Goal: Task Accomplishment & Management: Use online tool/utility

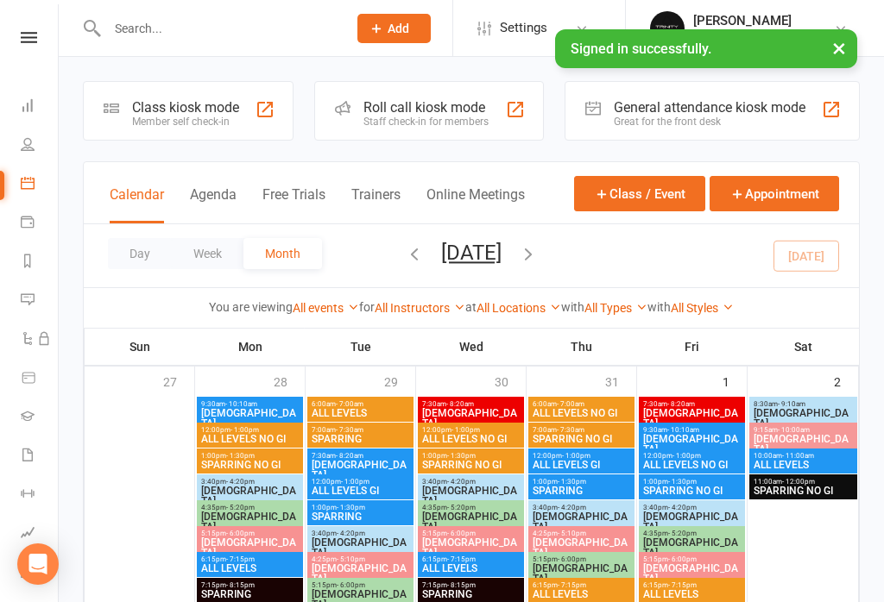
click at [182, 116] on div "Member self check-in" at bounding box center [185, 122] width 107 height 12
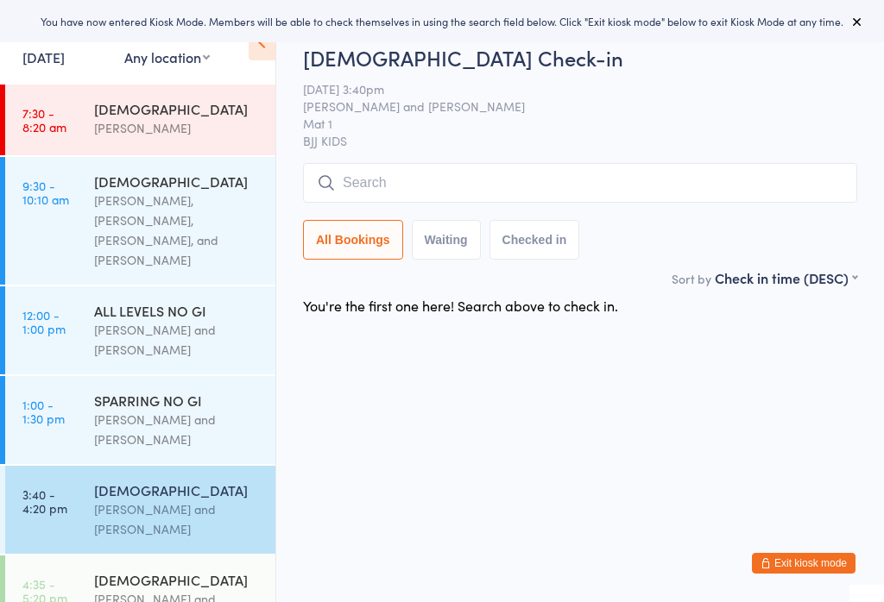
click at [556, 190] on input "search" at bounding box center [580, 183] width 554 height 40
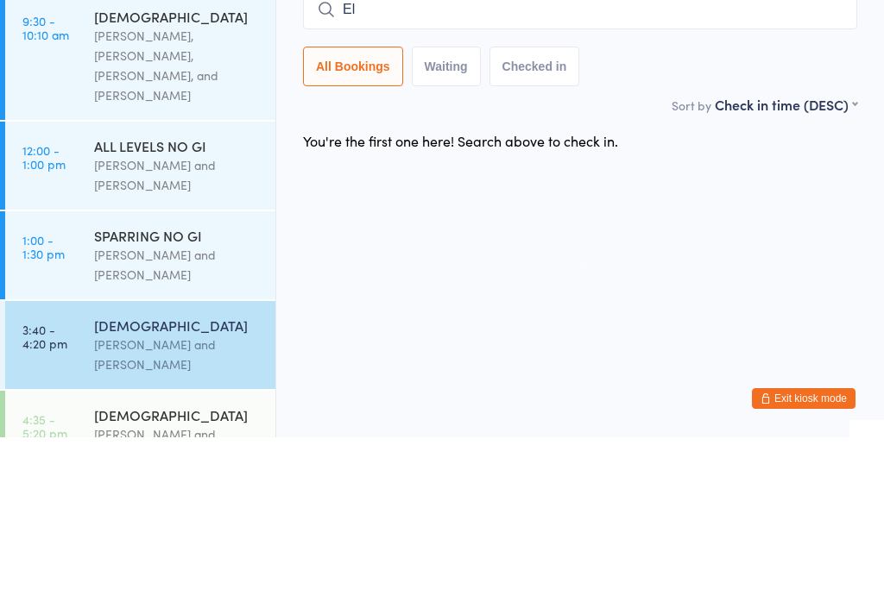
type input "E"
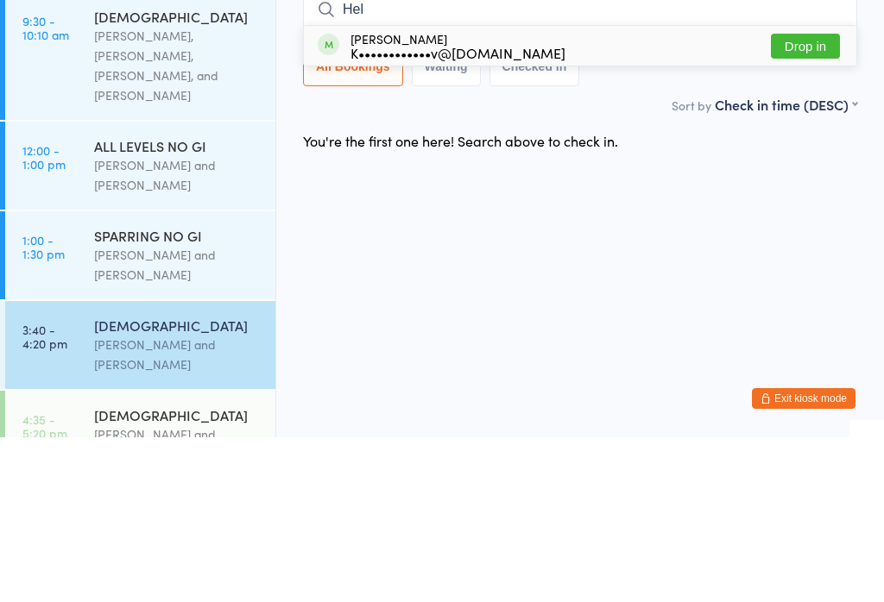
type input "Hel"
click at [797, 198] on button "Drop in" at bounding box center [805, 210] width 69 height 25
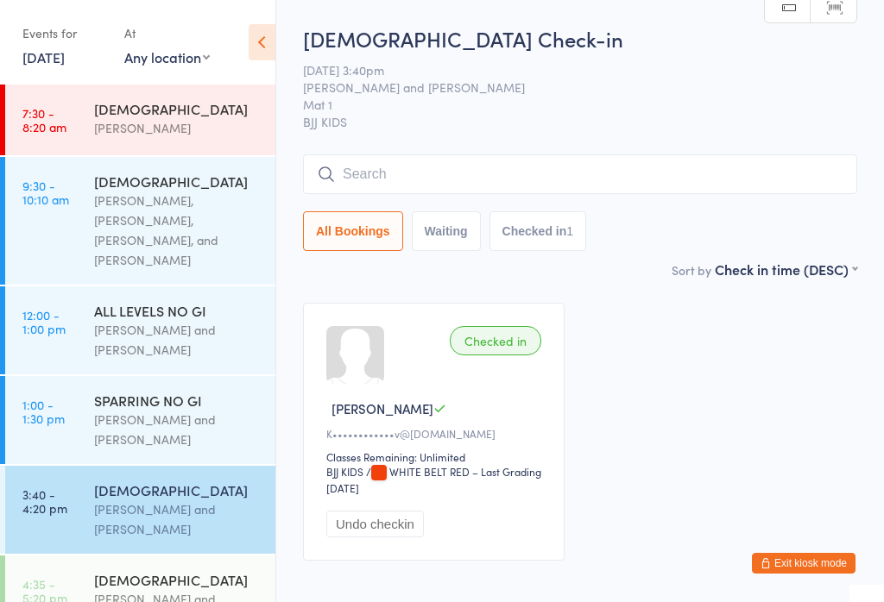
click at [469, 181] on input "search" at bounding box center [580, 174] width 554 height 40
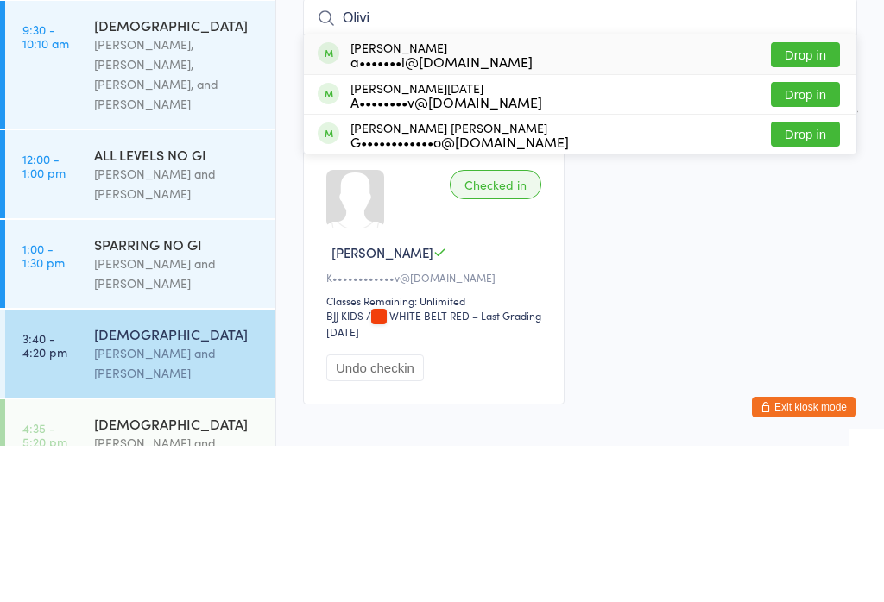
type input "Olivi"
click at [804, 198] on button "Drop in" at bounding box center [805, 210] width 69 height 25
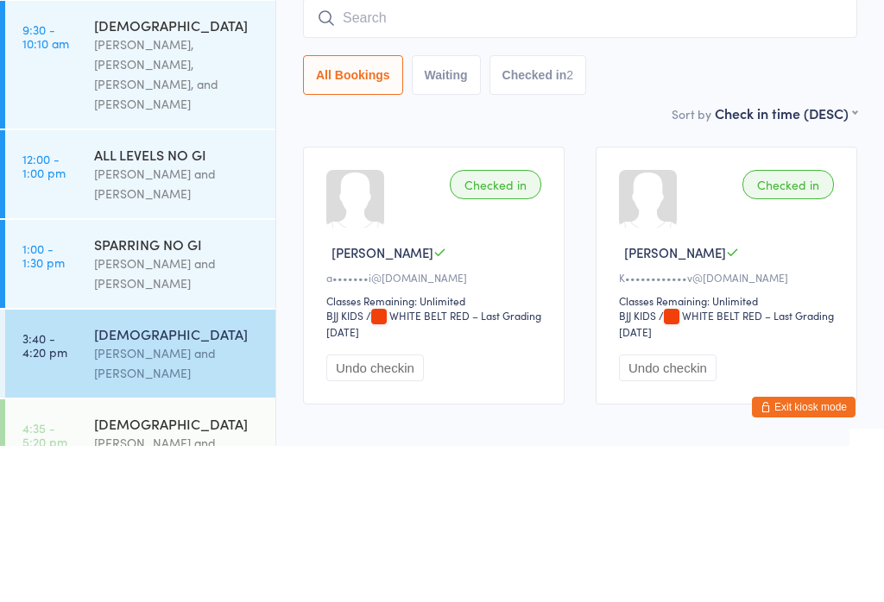
scroll to position [101, 0]
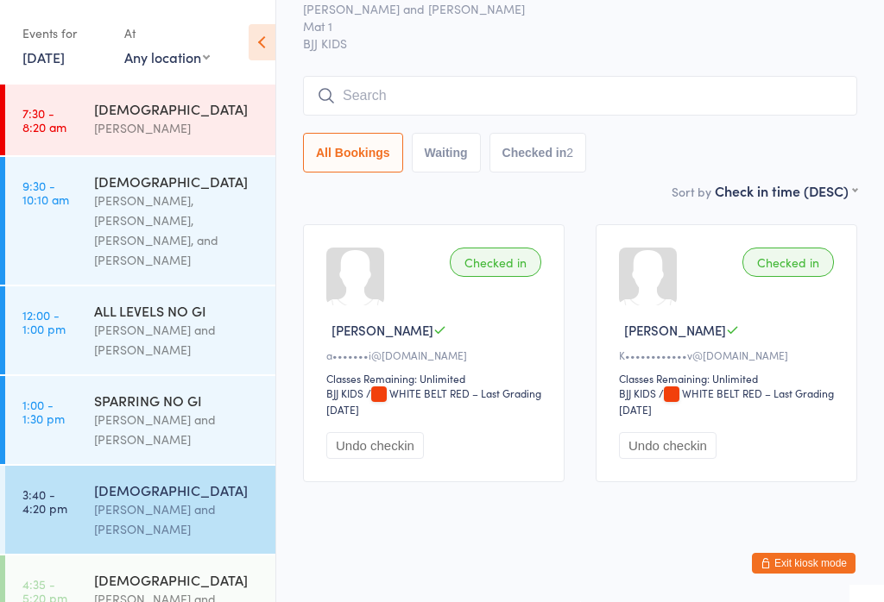
click at [564, 76] on input "search" at bounding box center [580, 96] width 554 height 40
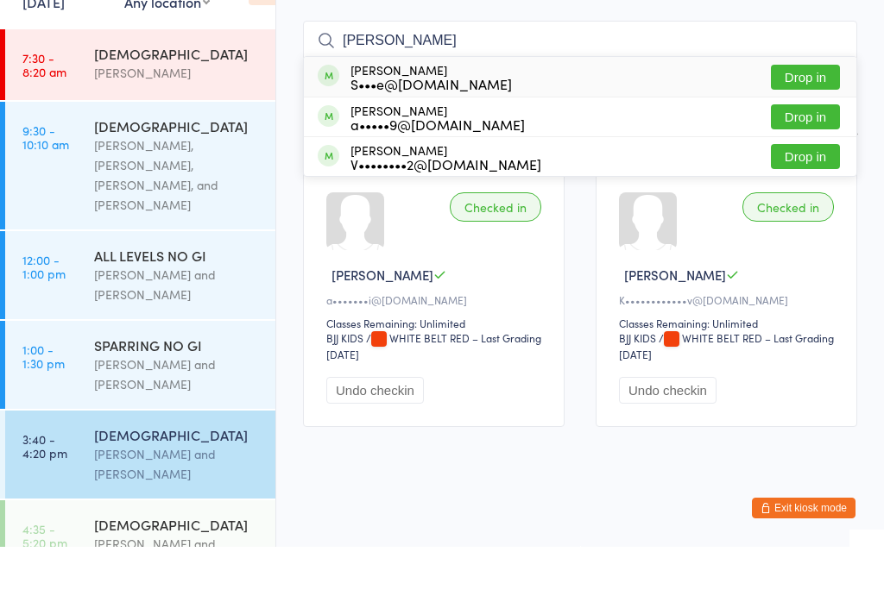
type input "Hartle"
click at [810, 120] on button "Drop in" at bounding box center [805, 132] width 69 height 25
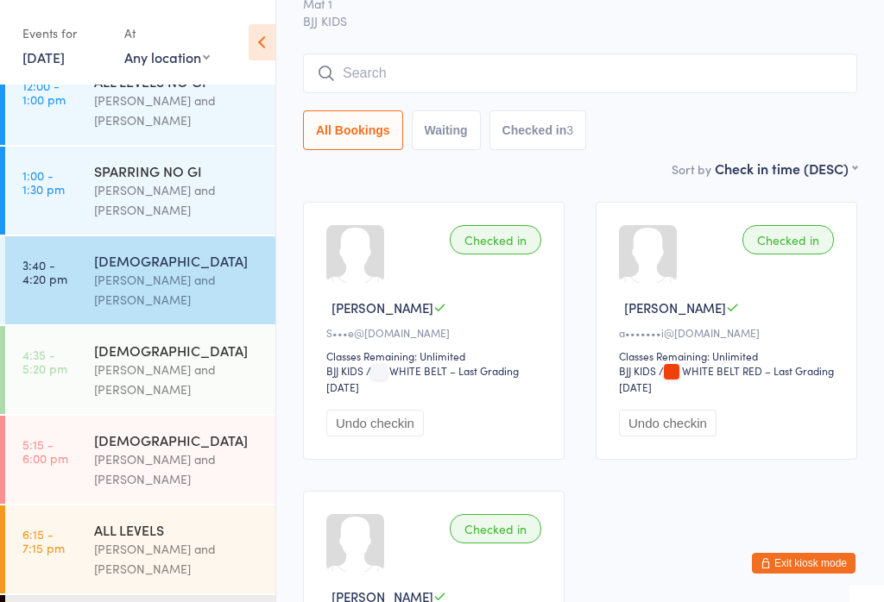
scroll to position [229, 0]
click at [125, 466] on div "Otamar Barreto and Marcelo Gomide" at bounding box center [177, 471] width 167 height 40
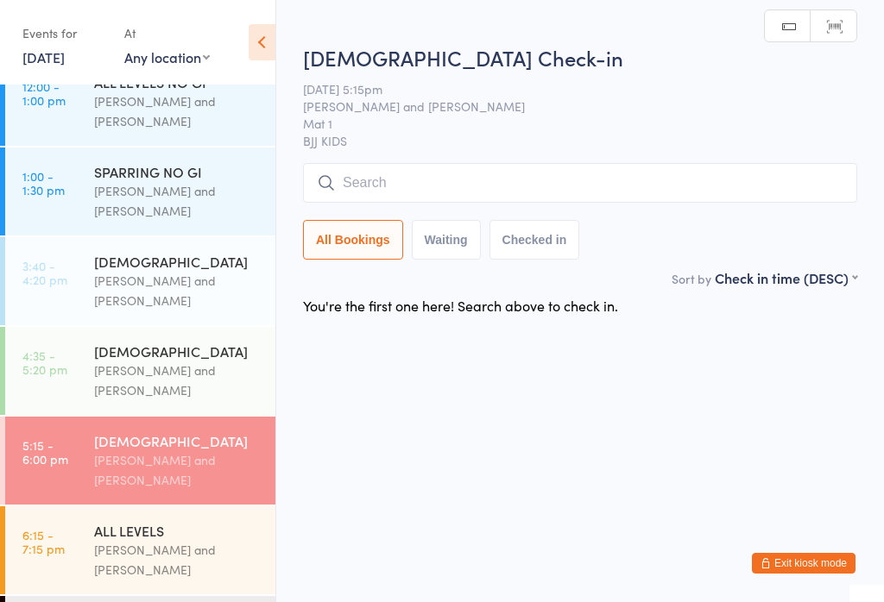
click at [408, 179] on input "search" at bounding box center [580, 183] width 554 height 40
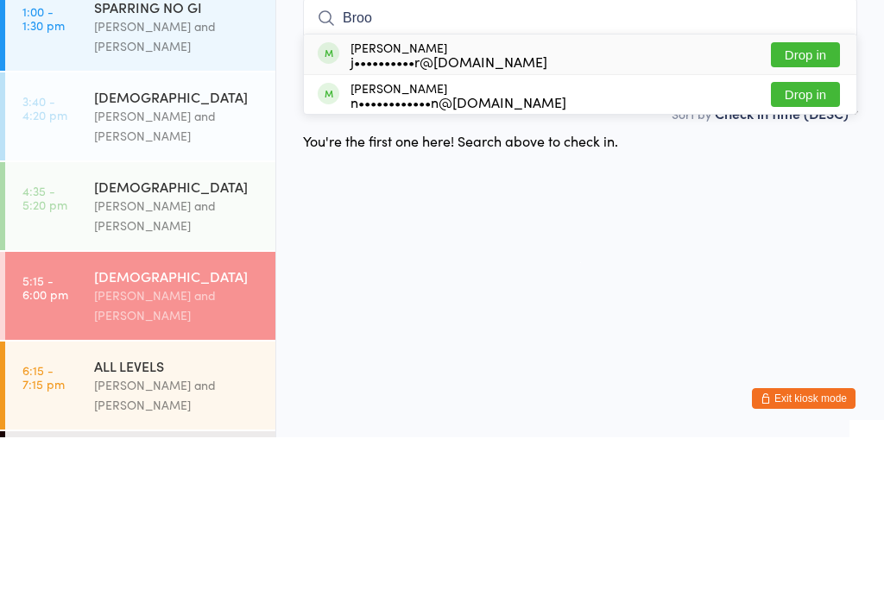
type input "Broo"
click at [810, 207] on button "Drop in" at bounding box center [805, 219] width 69 height 25
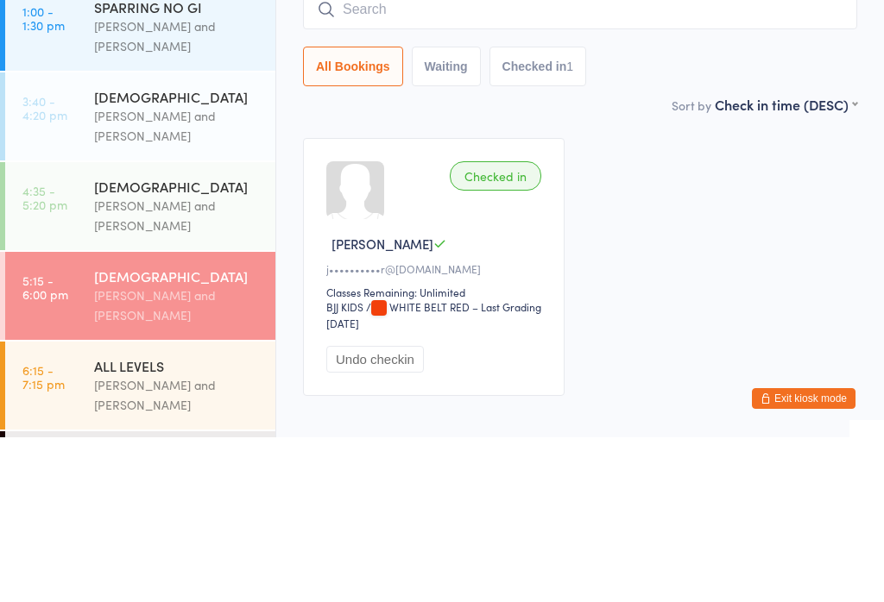
click at [211, 252] on div "[DEMOGRAPHIC_DATA]" at bounding box center [177, 261] width 167 height 19
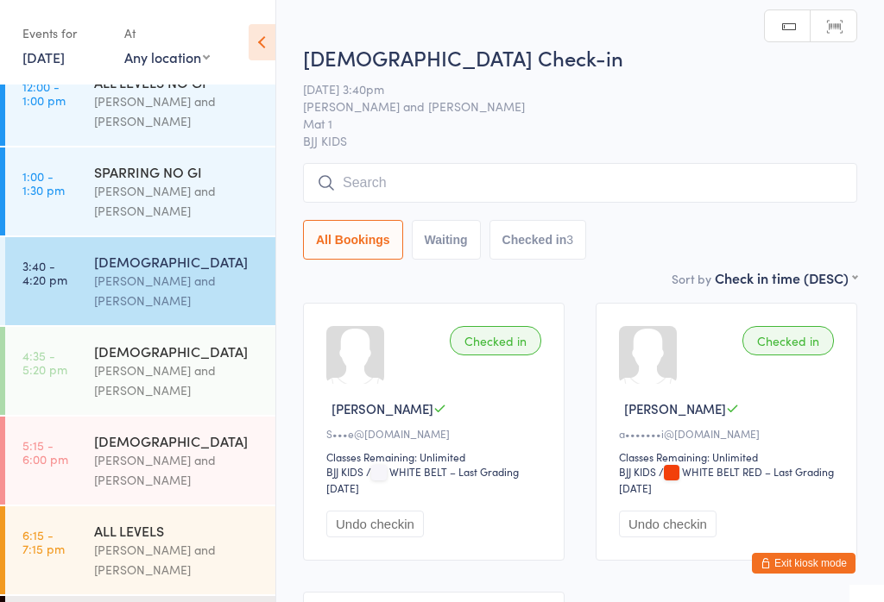
click at [540, 183] on input "search" at bounding box center [580, 183] width 554 height 40
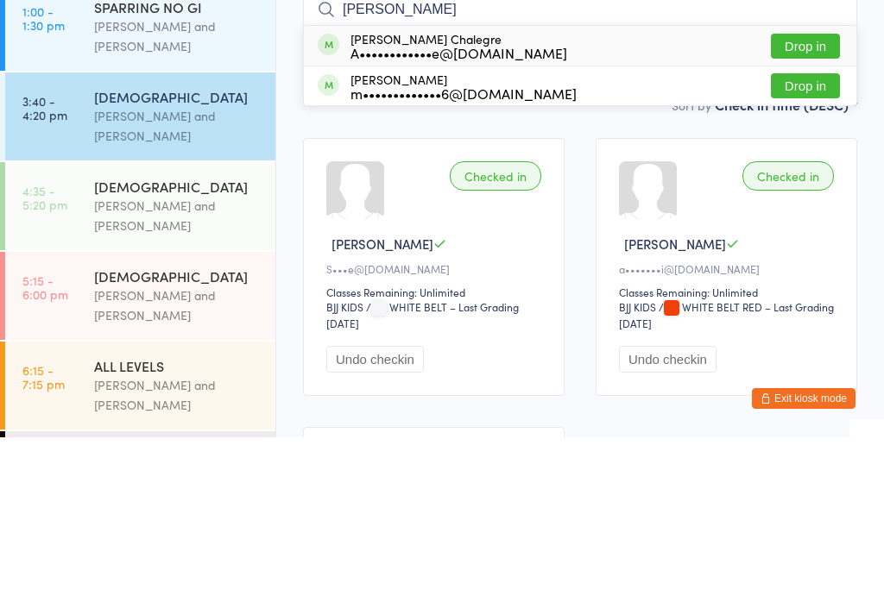
type input "Belinda"
click at [792, 198] on button "Drop in" at bounding box center [805, 210] width 69 height 25
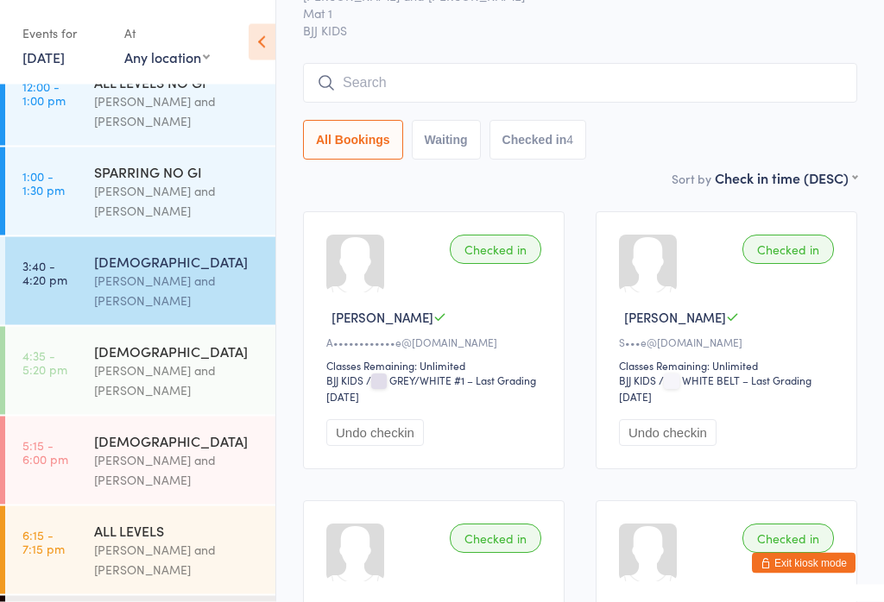
scroll to position [56, 0]
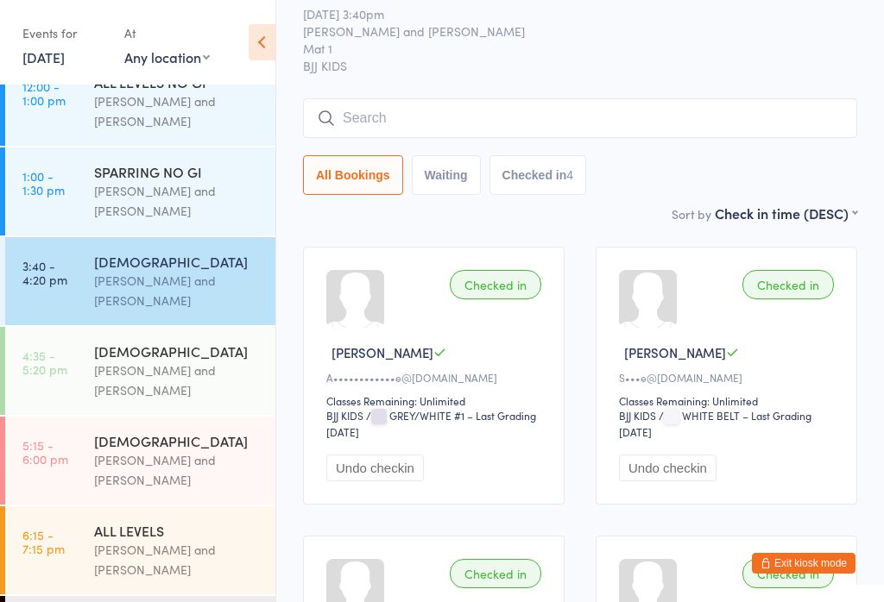
click at [611, 136] on input "search" at bounding box center [580, 118] width 554 height 40
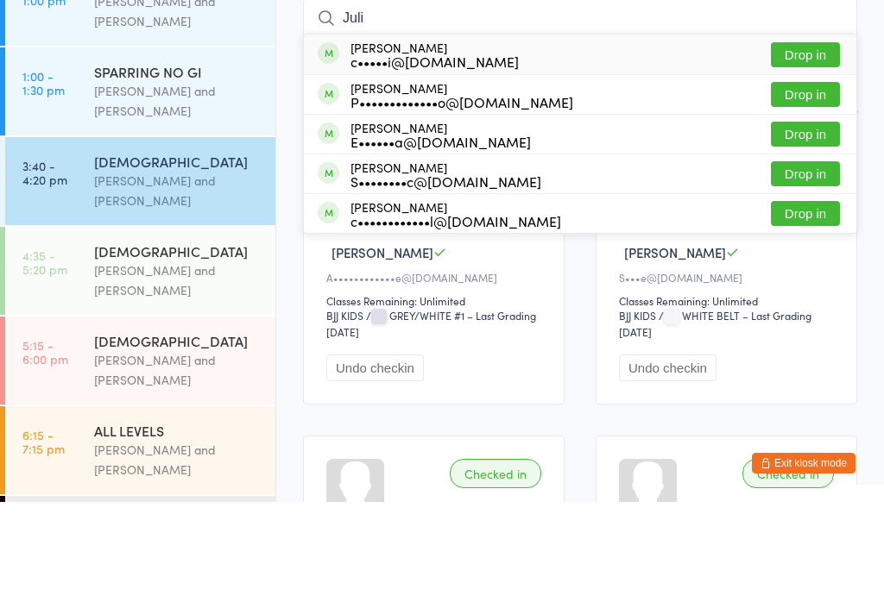
type input "Juli"
click at [811, 222] on button "Drop in" at bounding box center [805, 234] width 69 height 25
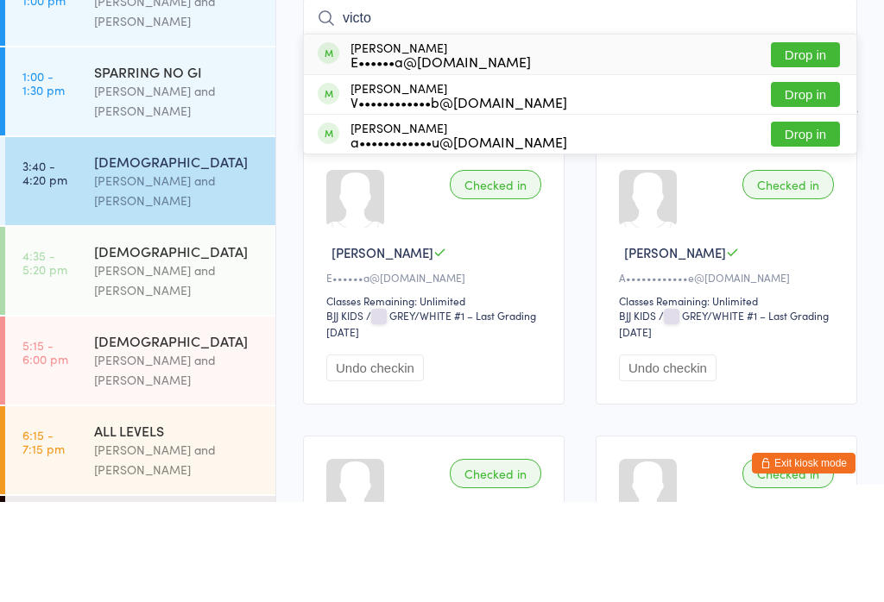
type input "victo"
click at [810, 142] on button "Drop in" at bounding box center [805, 154] width 69 height 25
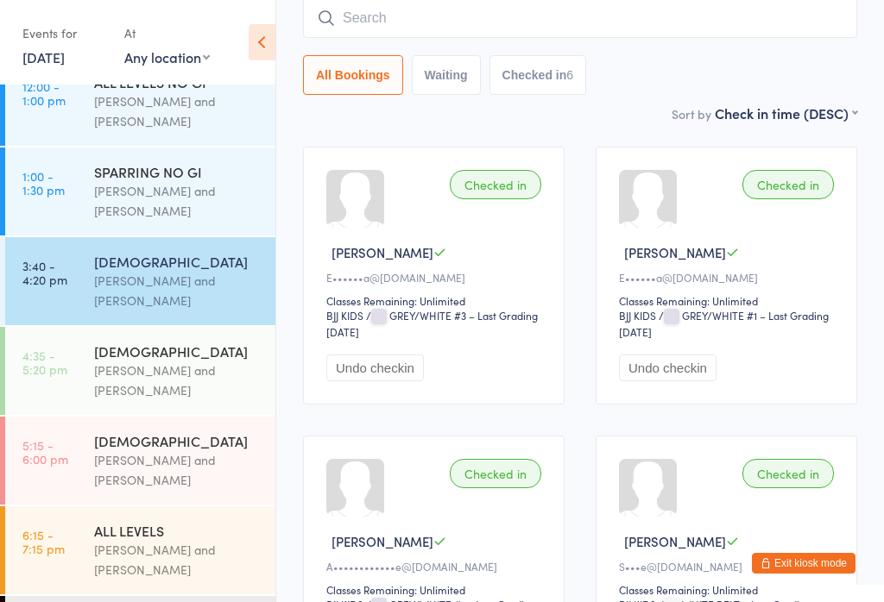
click at [504, 37] on input "search" at bounding box center [580, 18] width 554 height 40
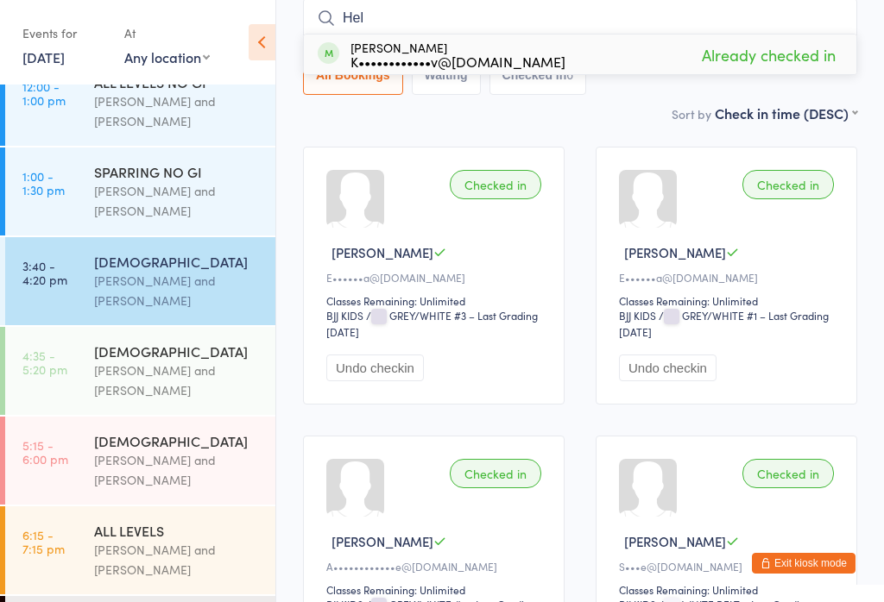
type input "Hel"
click at [795, 60] on span "Already checked in" at bounding box center [768, 55] width 142 height 30
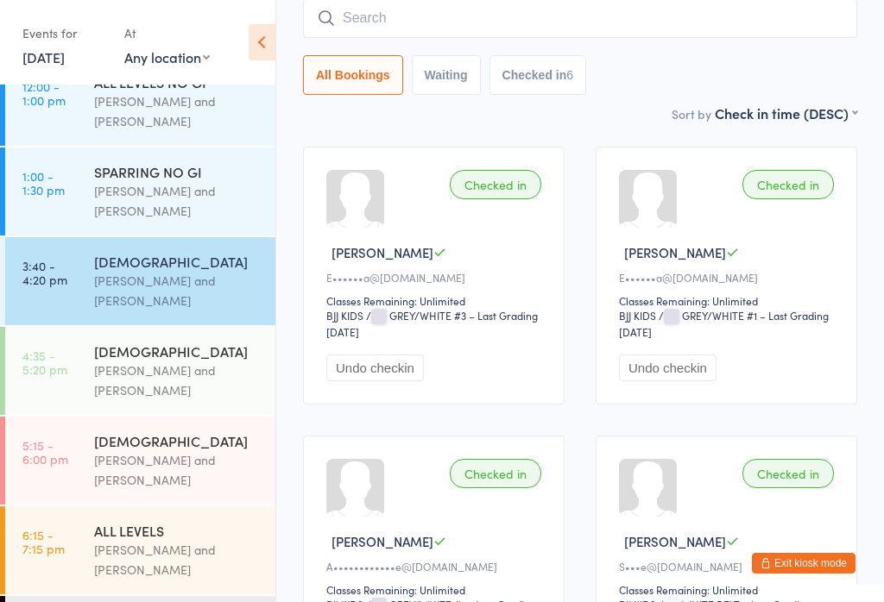
click at [507, 21] on input "search" at bounding box center [580, 18] width 554 height 40
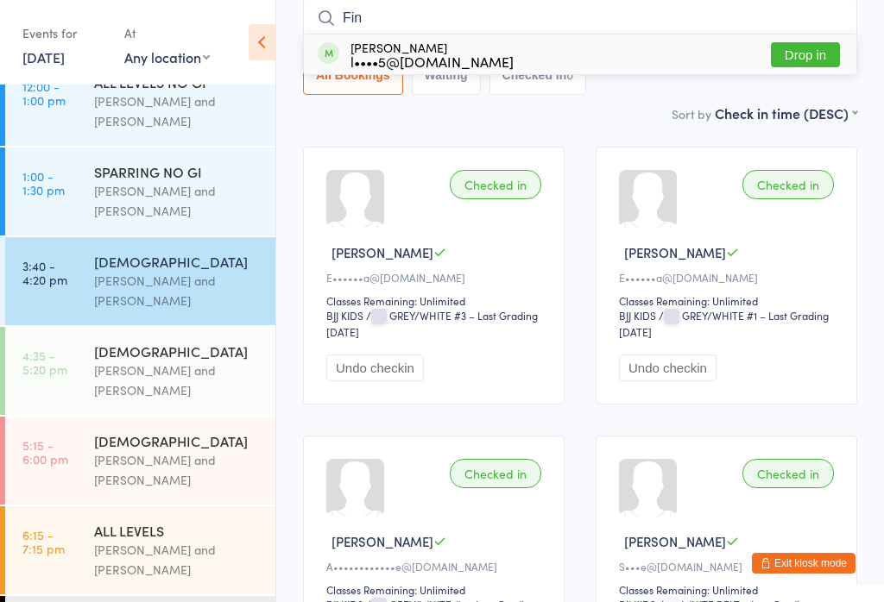
type input "Fin"
click at [811, 59] on button "Drop in" at bounding box center [805, 54] width 69 height 25
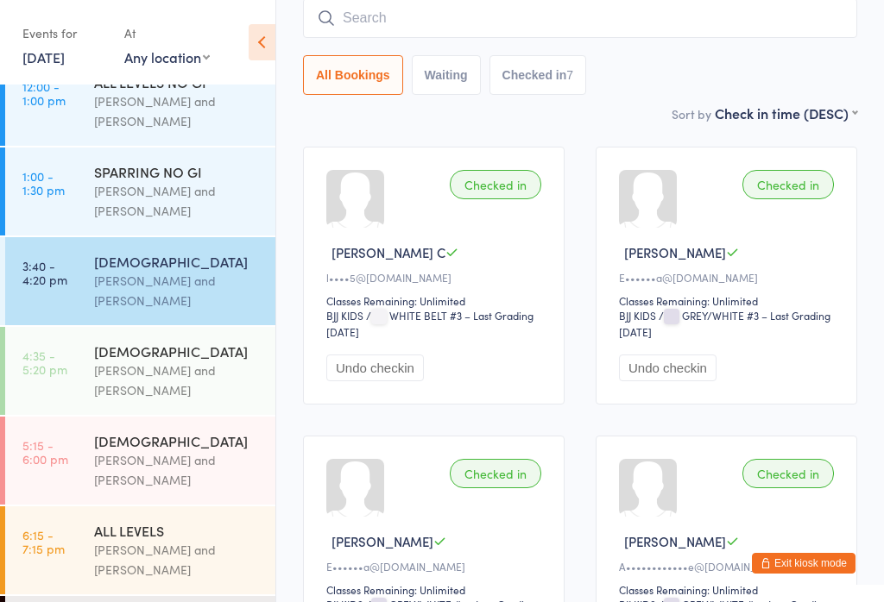
click at [668, 16] on input "search" at bounding box center [580, 18] width 554 height 40
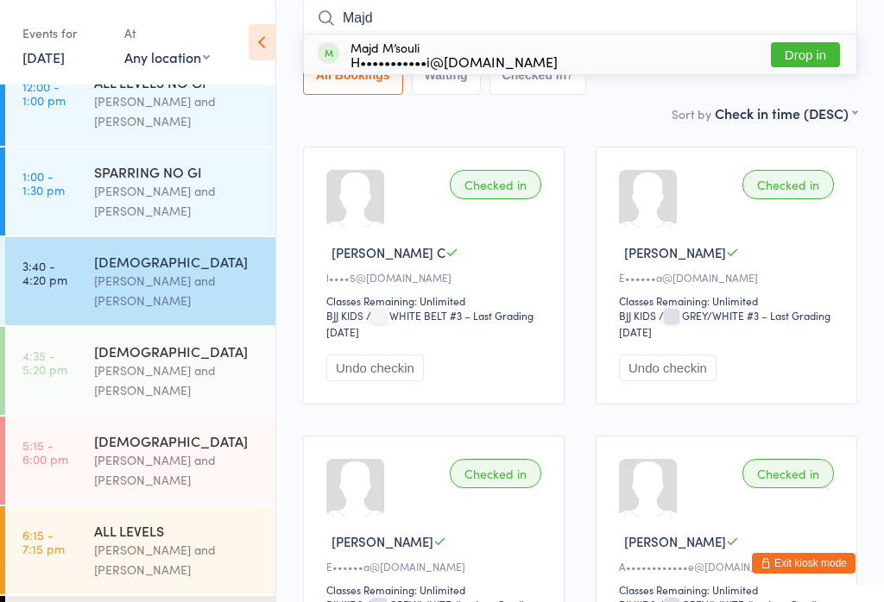
type input "Majd"
click at [798, 55] on button "Drop in" at bounding box center [805, 54] width 69 height 25
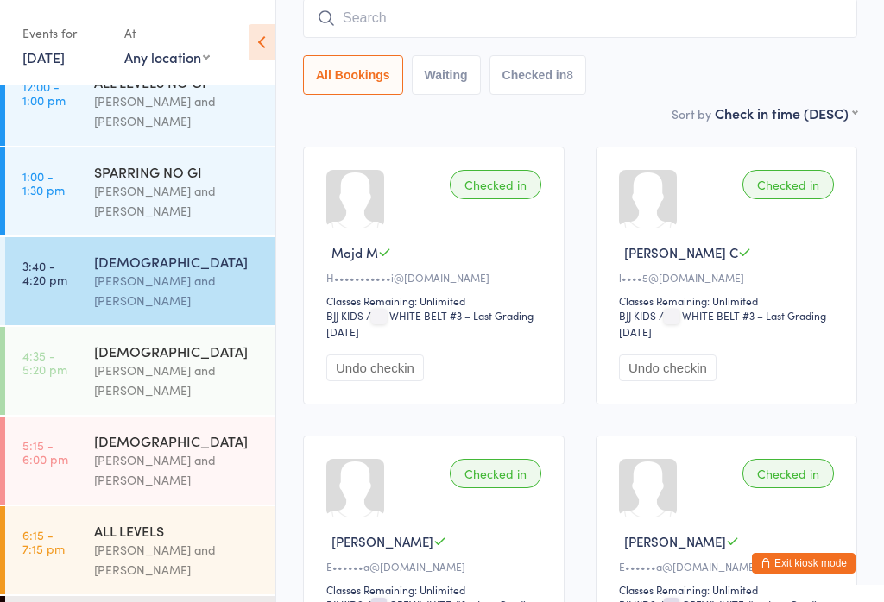
click at [134, 451] on div "Otamar Barreto and Marcelo Gomide" at bounding box center [177, 471] width 167 height 40
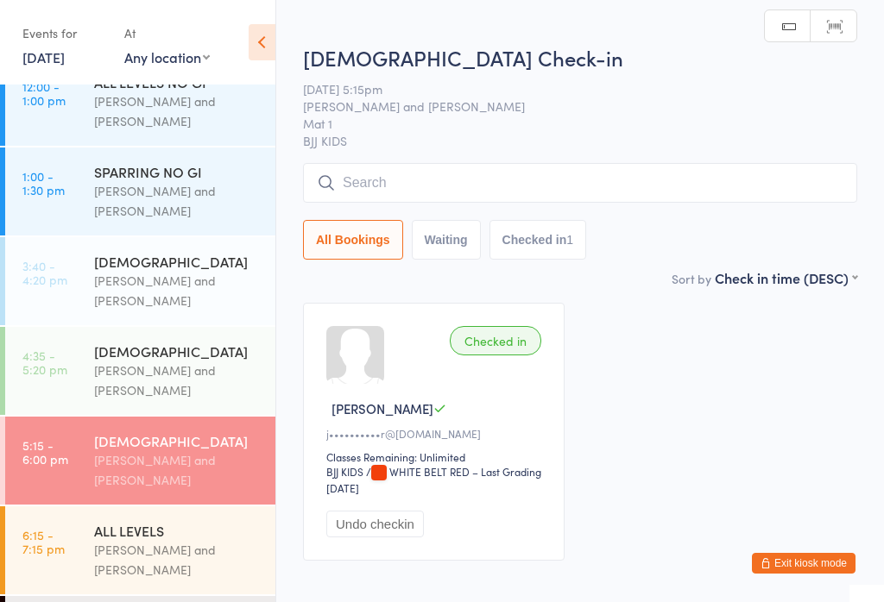
click at [533, 192] on input "search" at bounding box center [580, 183] width 554 height 40
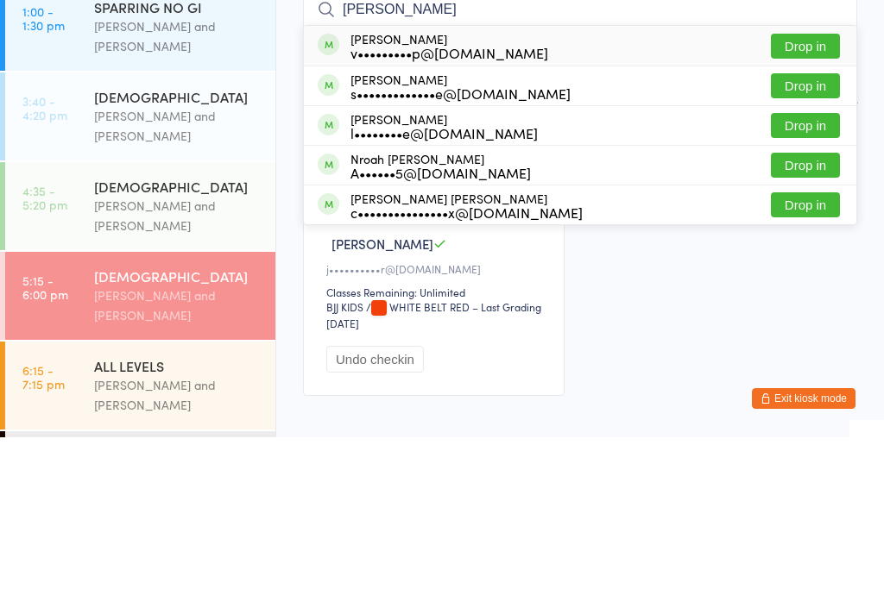
type input "Noah"
click at [457, 211] on div "v•••••••••p@hotmail.com" at bounding box center [449, 218] width 198 height 14
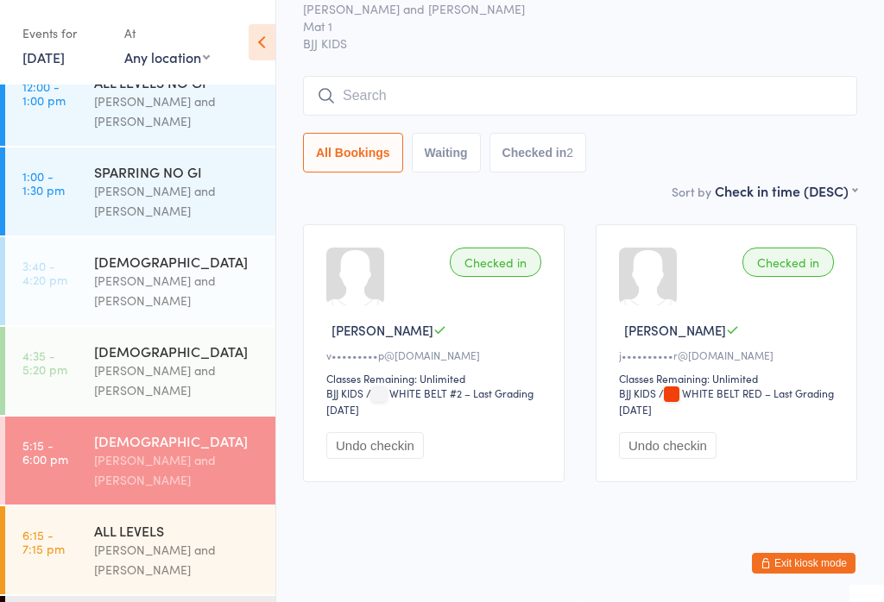
click at [46, 259] on time "3:40 - 4:20 pm" at bounding box center [44, 273] width 45 height 28
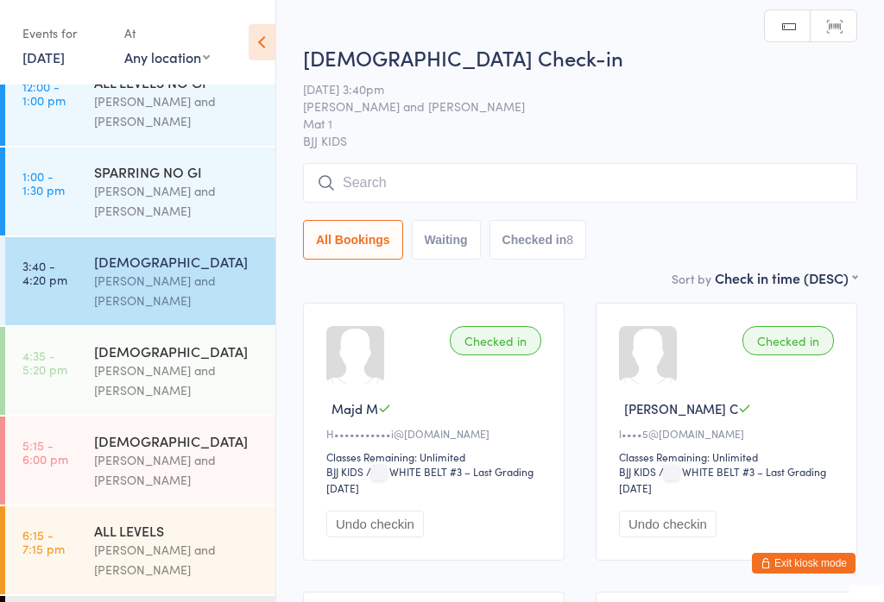
click at [677, 166] on input "search" at bounding box center [580, 183] width 554 height 40
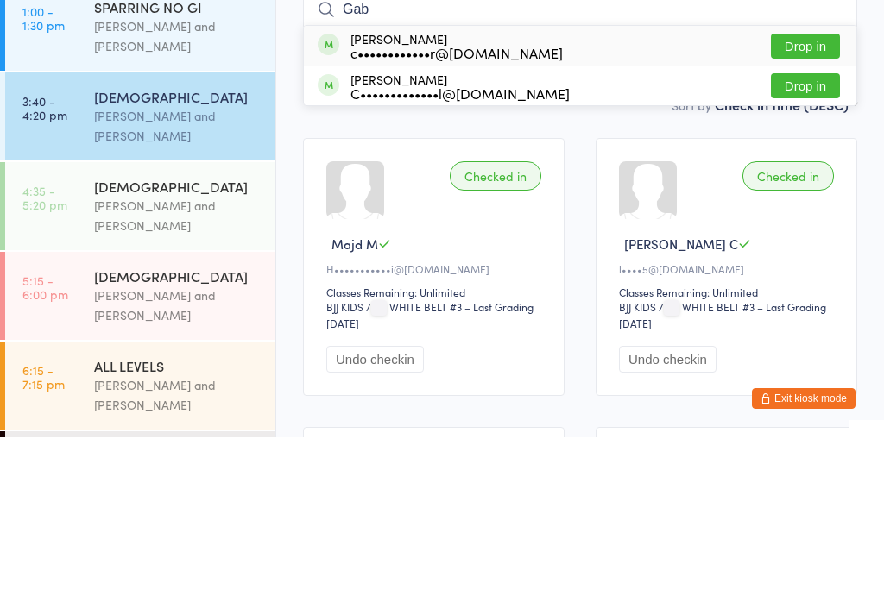
type input "Gab"
click at [815, 198] on button "Drop in" at bounding box center [805, 210] width 69 height 25
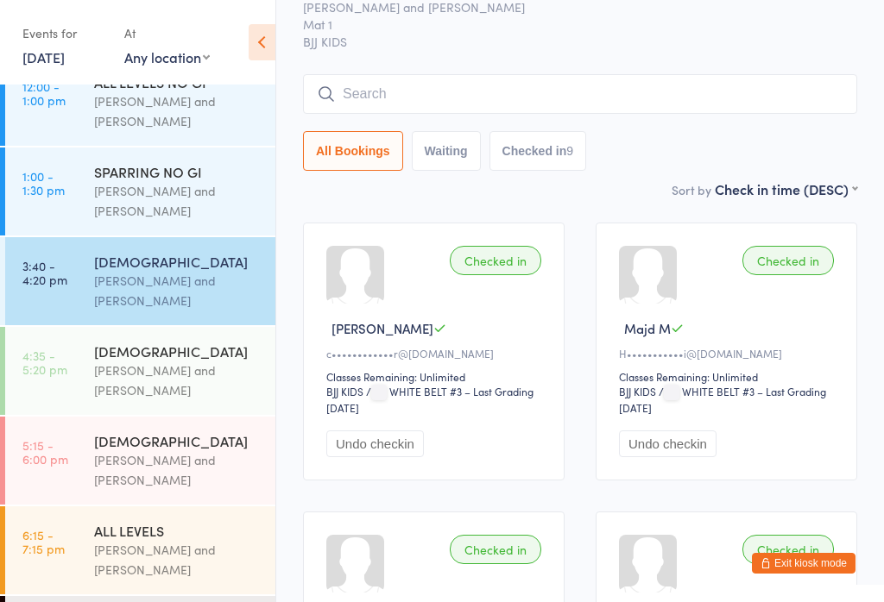
click at [467, 96] on input "search" at bounding box center [580, 94] width 554 height 40
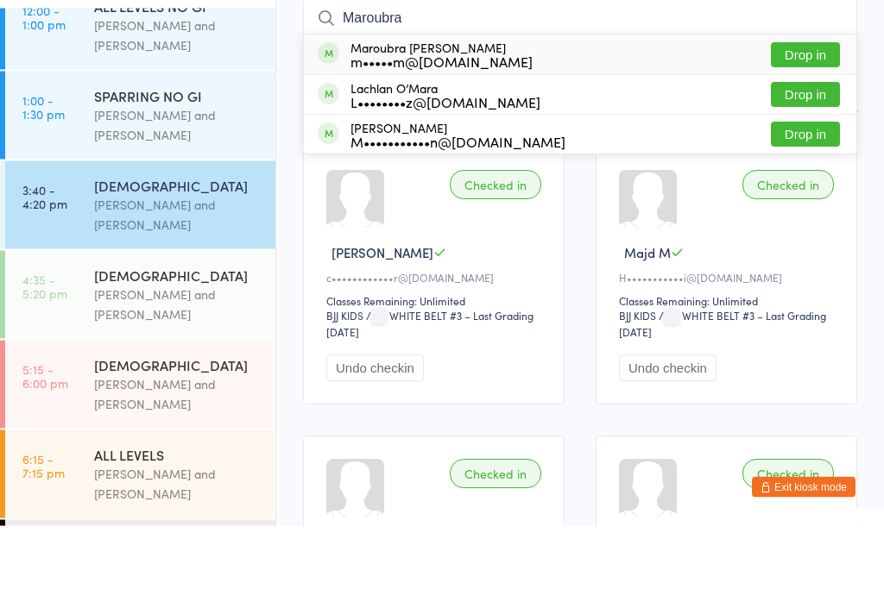
type input "Maroubra"
click at [550, 152] on div "Lachlan O’Mara L••••••••z@gmail.com Drop in" at bounding box center [580, 171] width 552 height 39
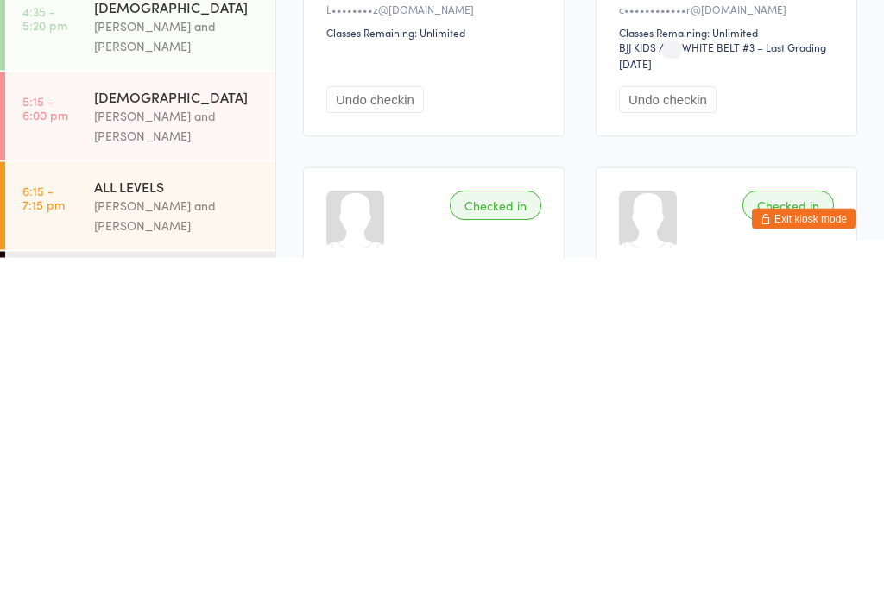
click at [399, 400] on div "Undo checkin" at bounding box center [436, 429] width 220 height 58
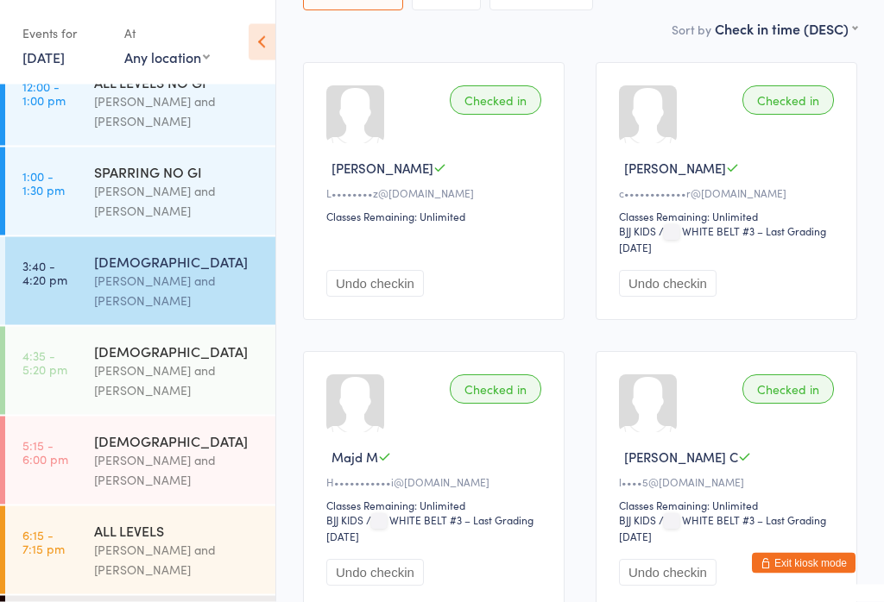
scroll to position [241, 0]
click at [370, 297] on button "Undo checkin" at bounding box center [375, 283] width 98 height 27
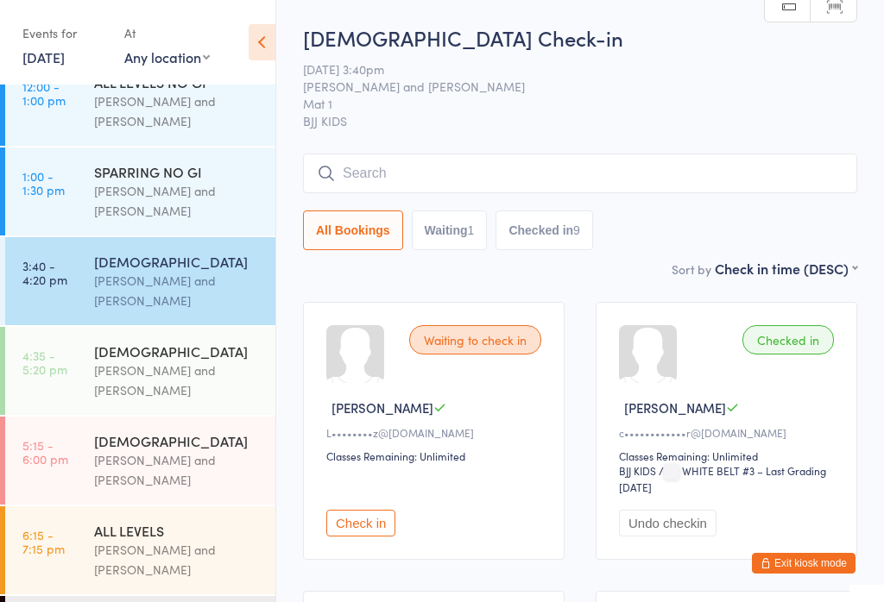
scroll to position [0, 0]
click at [580, 184] on input "search" at bounding box center [580, 174] width 554 height 40
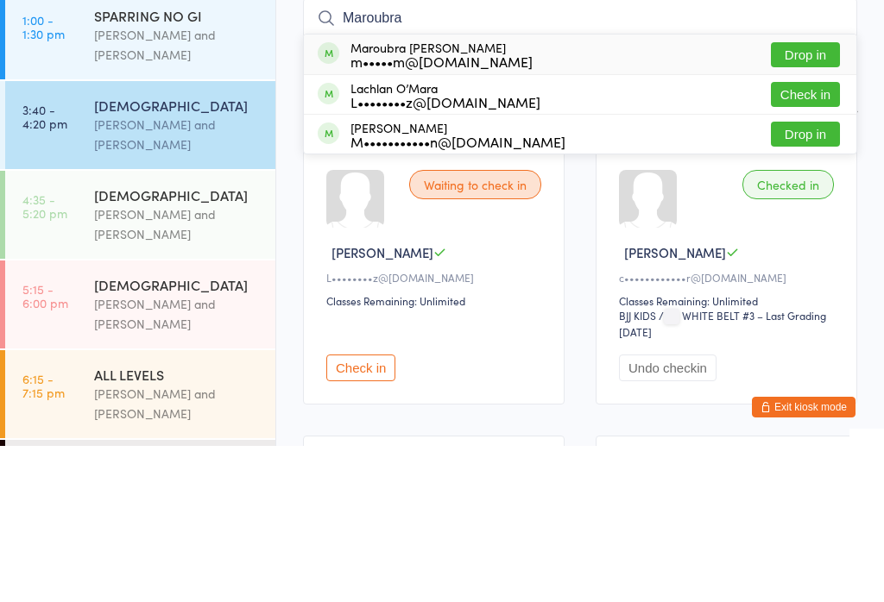
type input "Maroubra"
click at [448, 191] on div "Maroubra Cuneo m•••••m@hotmail.com Drop in" at bounding box center [580, 211] width 552 height 40
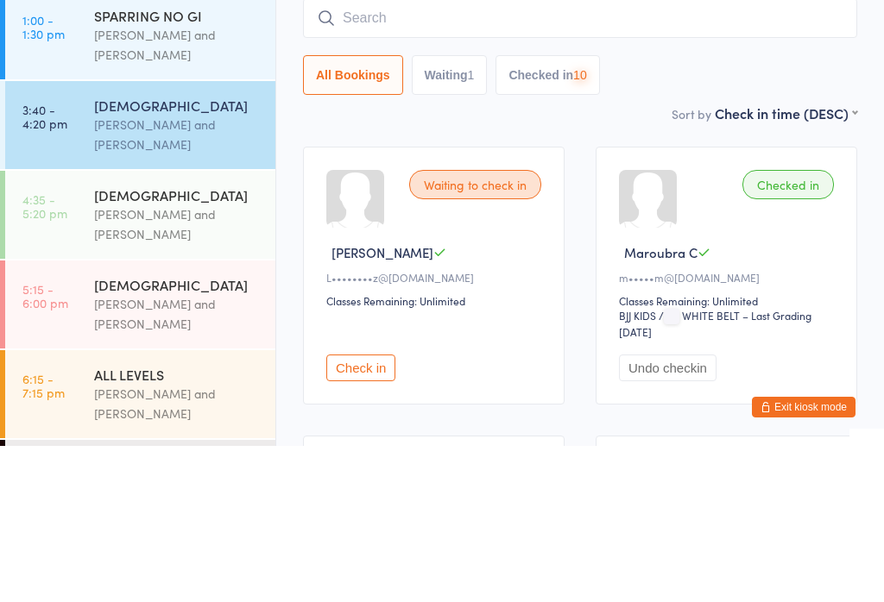
scroll to position [99, 0]
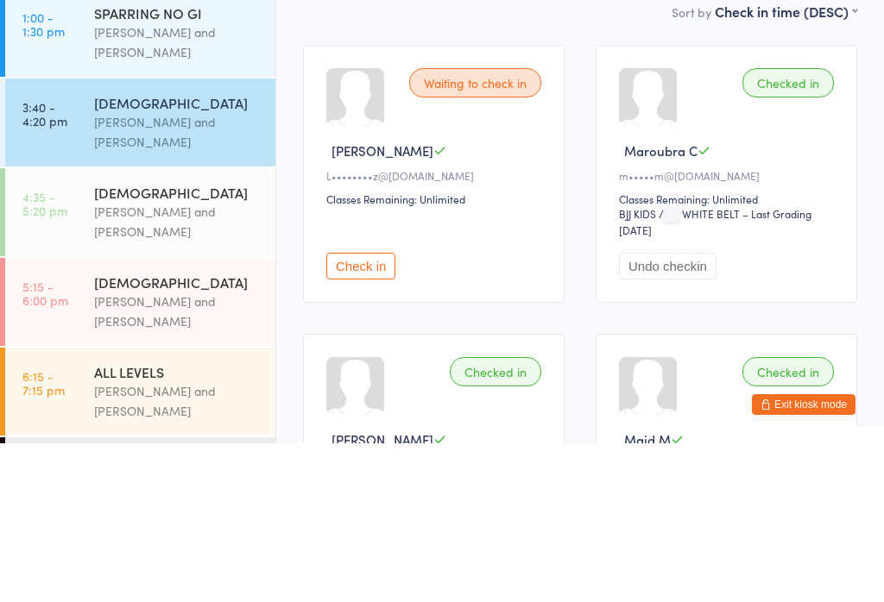
click at [509, 204] on div "Waiting to check in Lachlan O L••••••••z@gmail.com Classes Remaining: Unlimited…" at bounding box center [434, 333] width 262 height 258
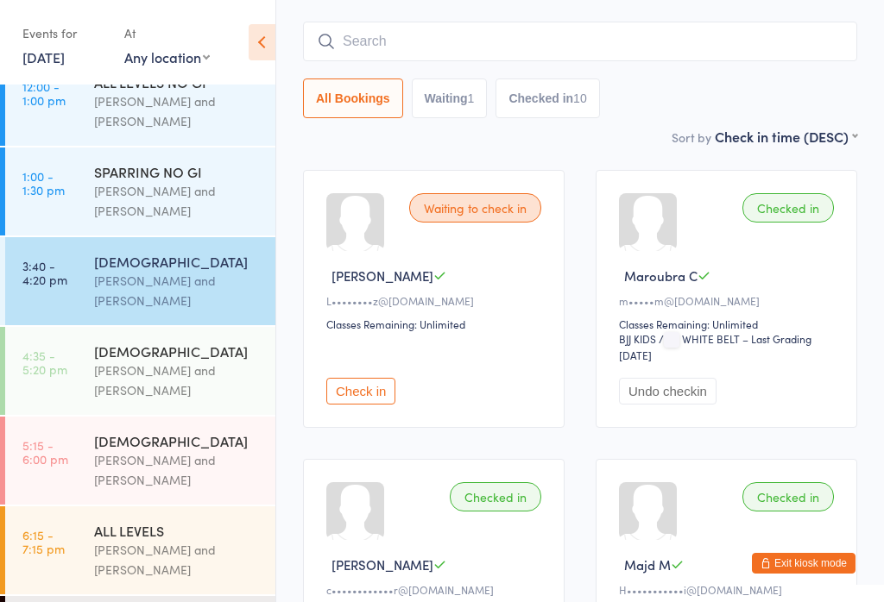
scroll to position [0, 0]
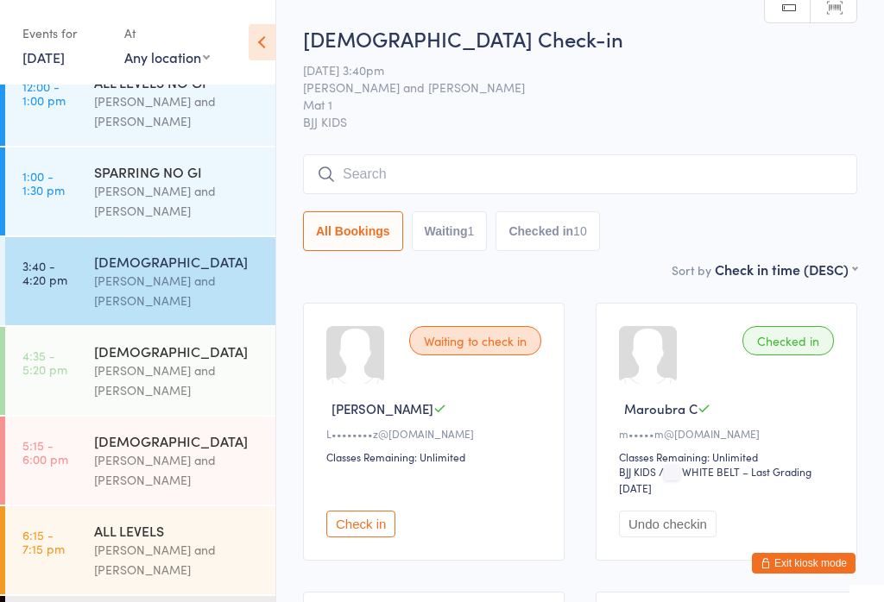
click at [448, 172] on input "search" at bounding box center [580, 174] width 554 height 40
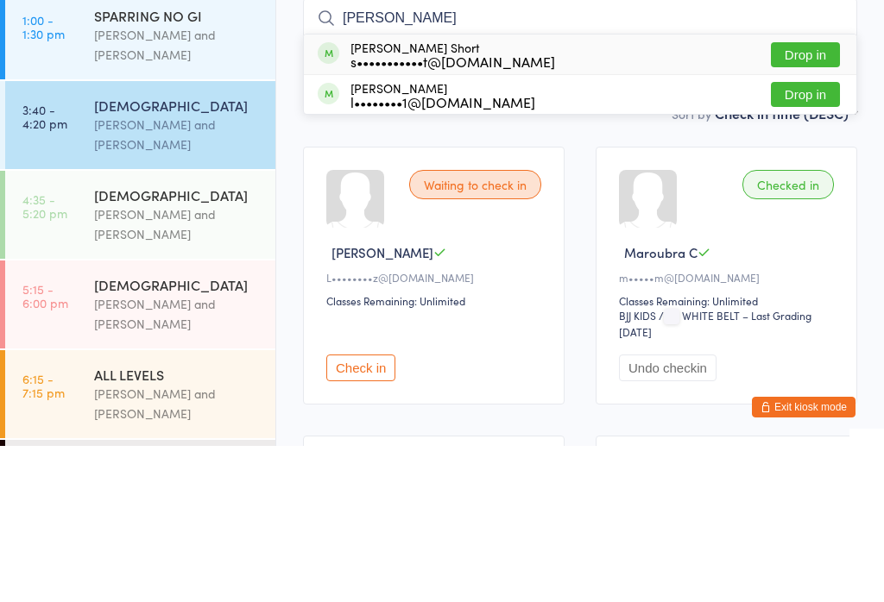
type input "Bailey"
click at [407, 197] on div "Bailey Short s•••••••••••t@outlook.com" at bounding box center [452, 211] width 205 height 28
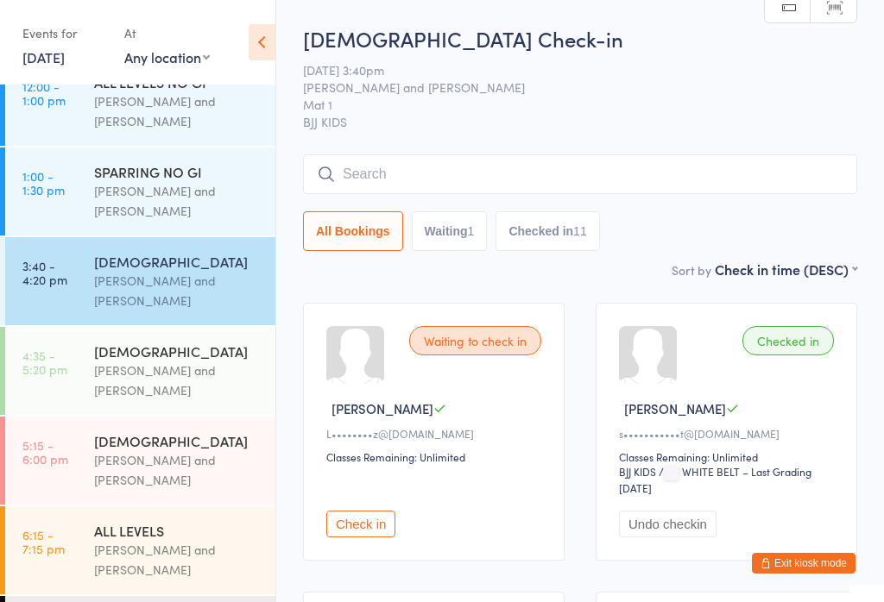
click at [469, 183] on input "search" at bounding box center [580, 174] width 554 height 40
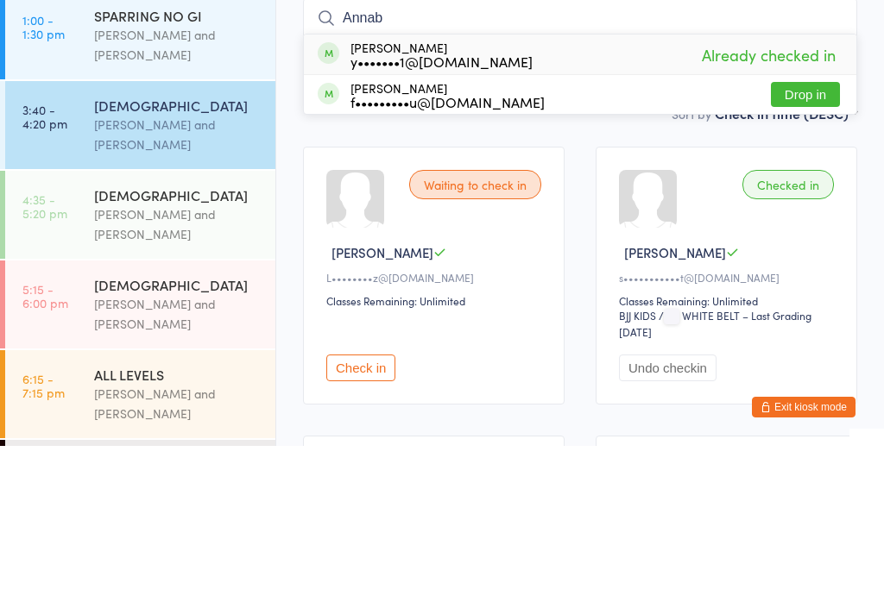
type input "Annabelle"
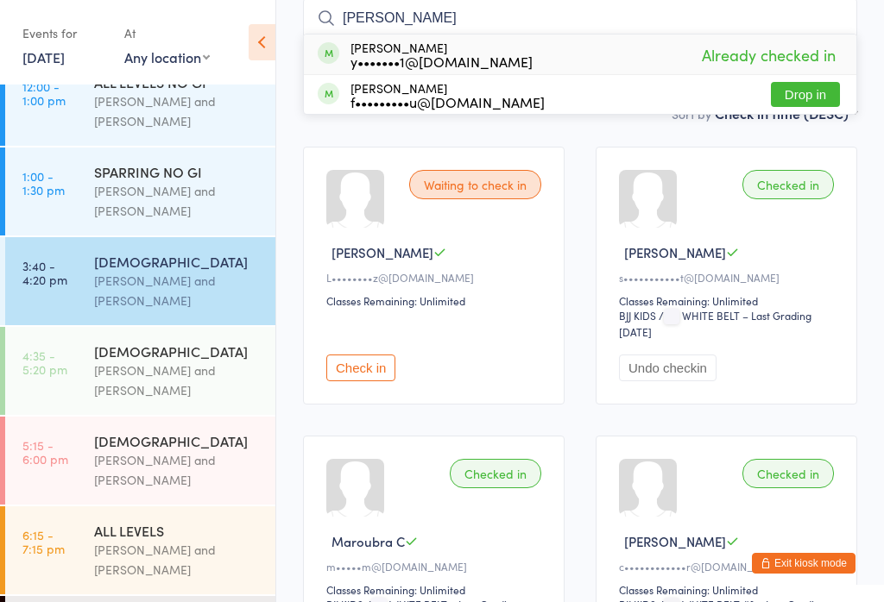
click at [83, 488] on link "5:15 - 6:00 pm 10 - 15 YO Otamar Barreto and Marcelo Gomide" at bounding box center [140, 461] width 270 height 88
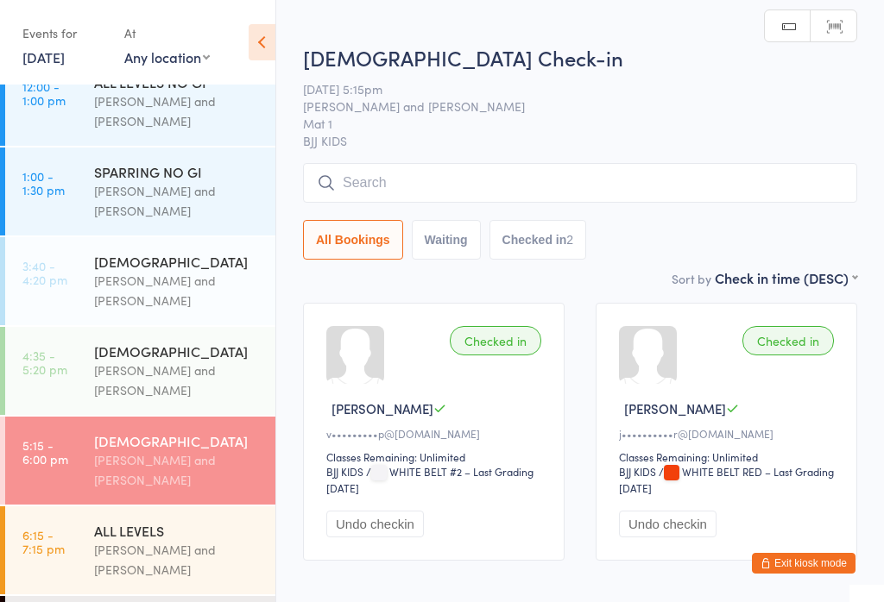
click at [383, 173] on input "search" at bounding box center [580, 183] width 554 height 40
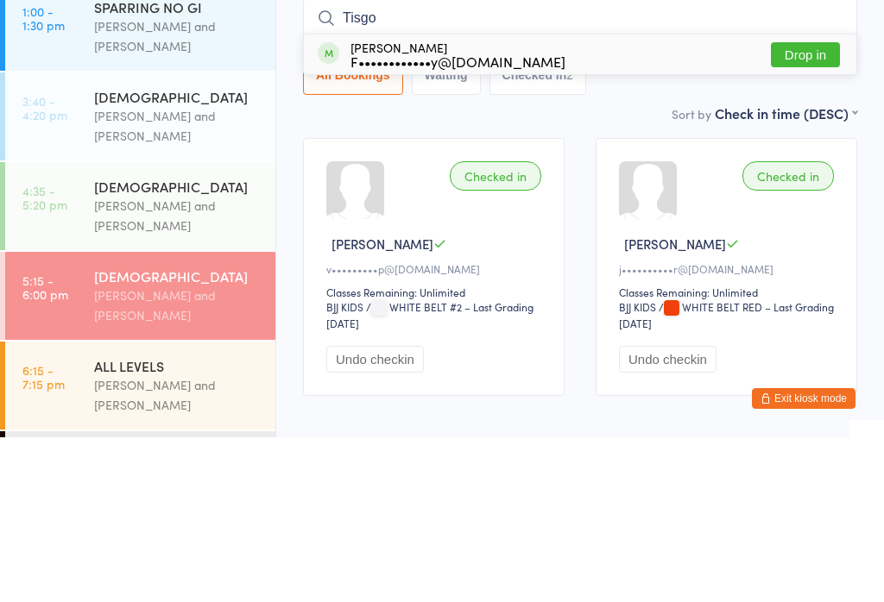
type input "Tisgo"
click at [436, 205] on div "Tiago Pinamoura F••••••••••••y@gmail.com" at bounding box center [457, 219] width 215 height 28
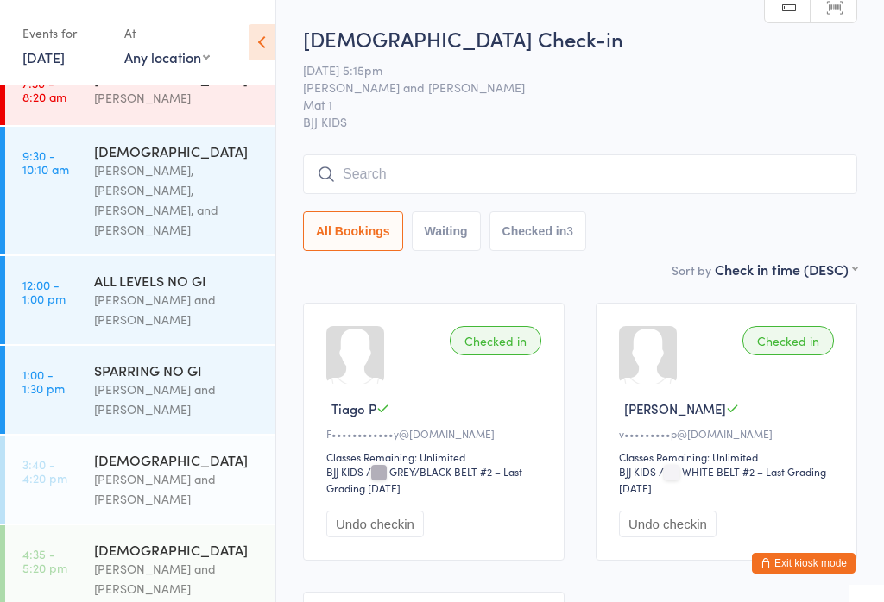
scroll to position [35, 0]
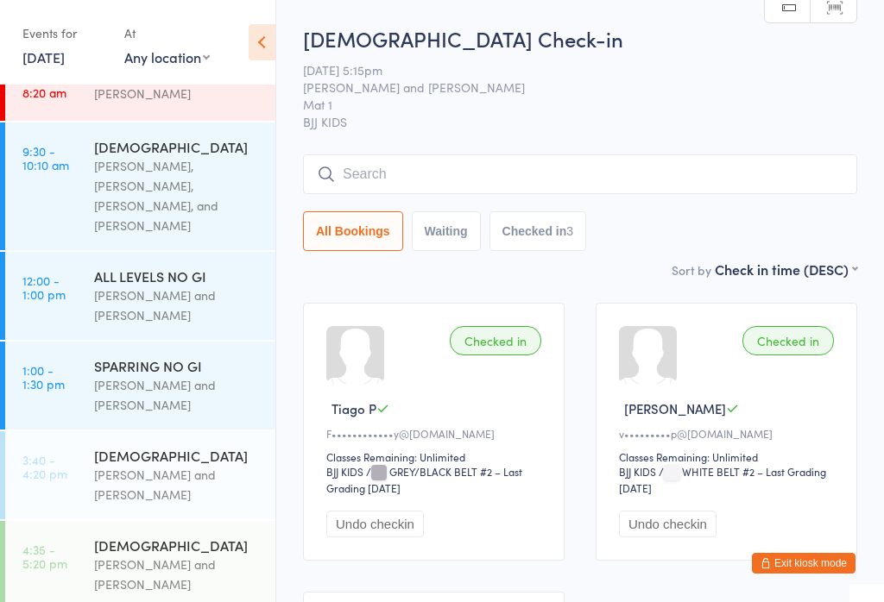
click at [503, 171] on input "search" at bounding box center [580, 174] width 554 height 40
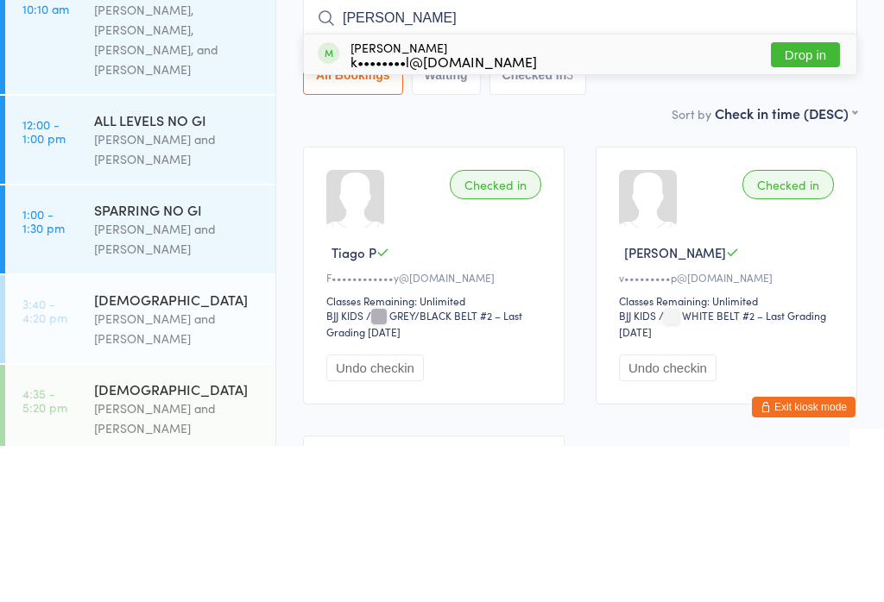
type input "Eugene"
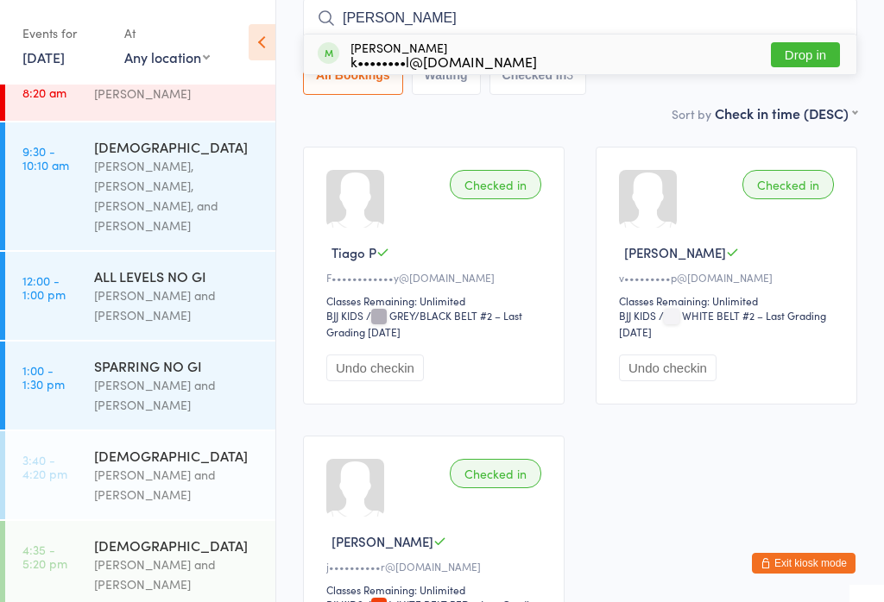
click at [814, 54] on button "Drop in" at bounding box center [805, 54] width 69 height 25
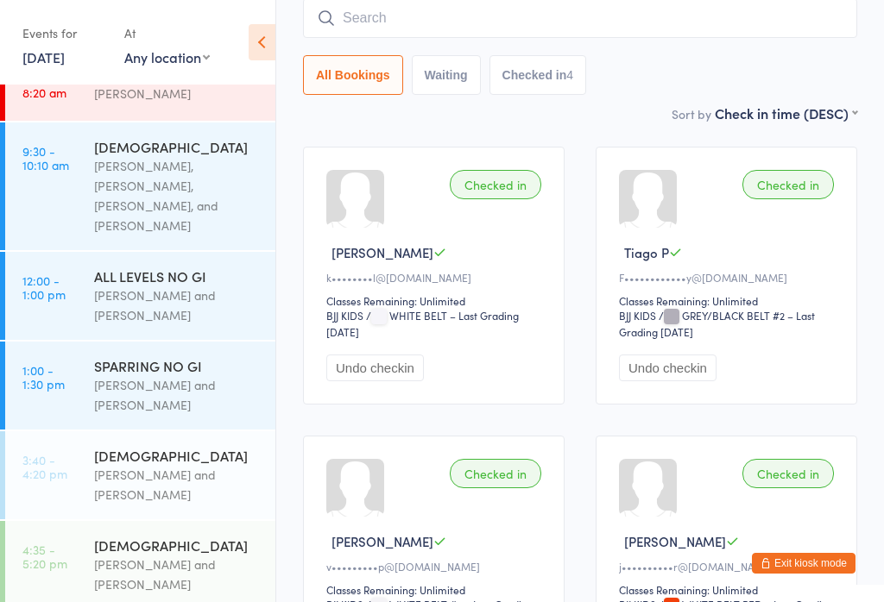
click at [354, 21] on input "search" at bounding box center [580, 18] width 554 height 40
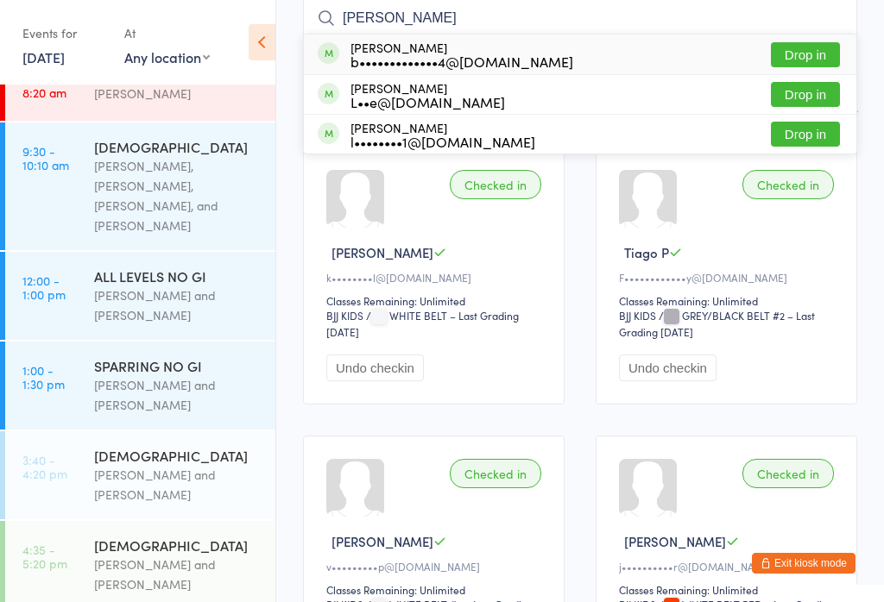
type input "Lukas"
click at [365, 59] on div "b•••••••••••••4@gmail.com" at bounding box center [461, 61] width 223 height 14
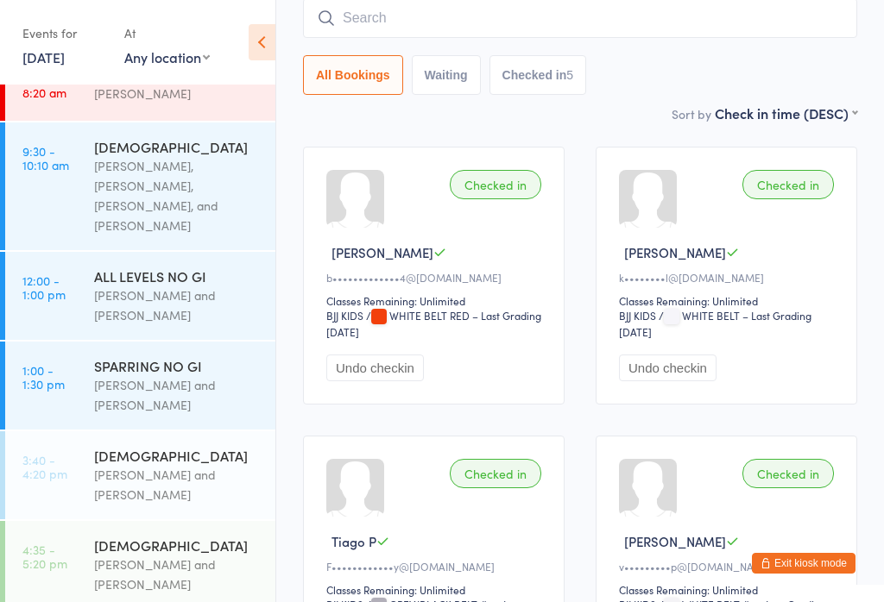
click at [369, 18] on input "search" at bounding box center [580, 18] width 554 height 40
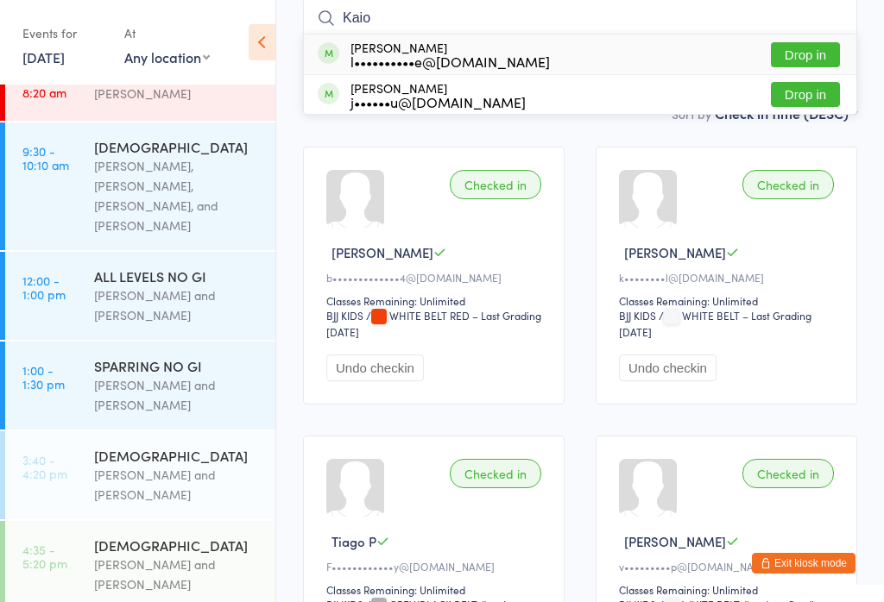
type input "Kaio"
click at [805, 48] on button "Drop in" at bounding box center [805, 54] width 69 height 25
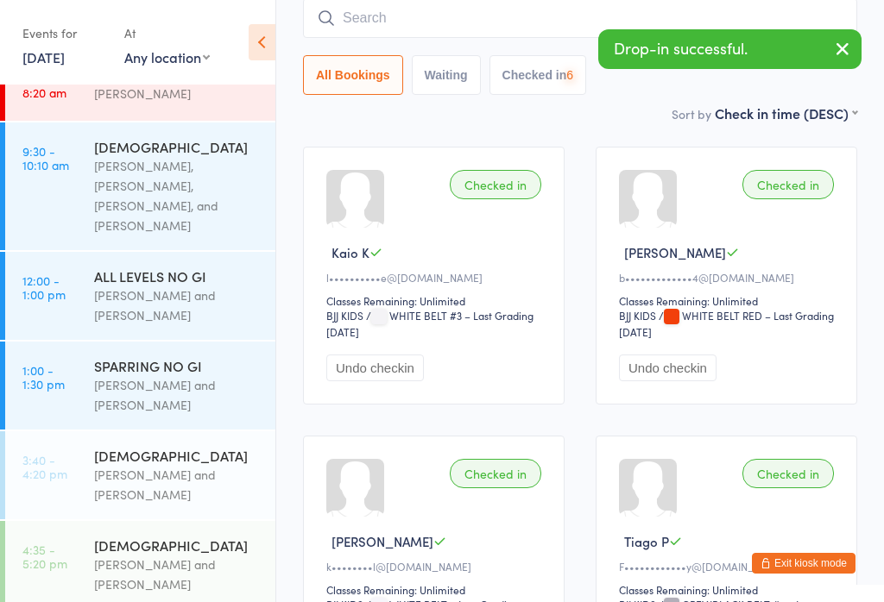
click at [428, 17] on input "search" at bounding box center [580, 18] width 554 height 40
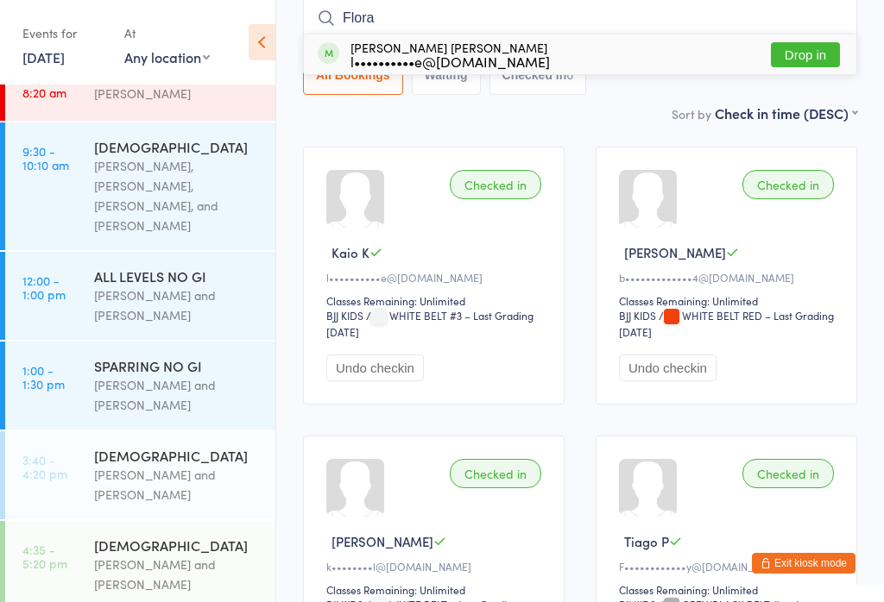
type input "Flora"
click at [484, 54] on div "l••••••••••e@gmail.com" at bounding box center [449, 61] width 199 height 14
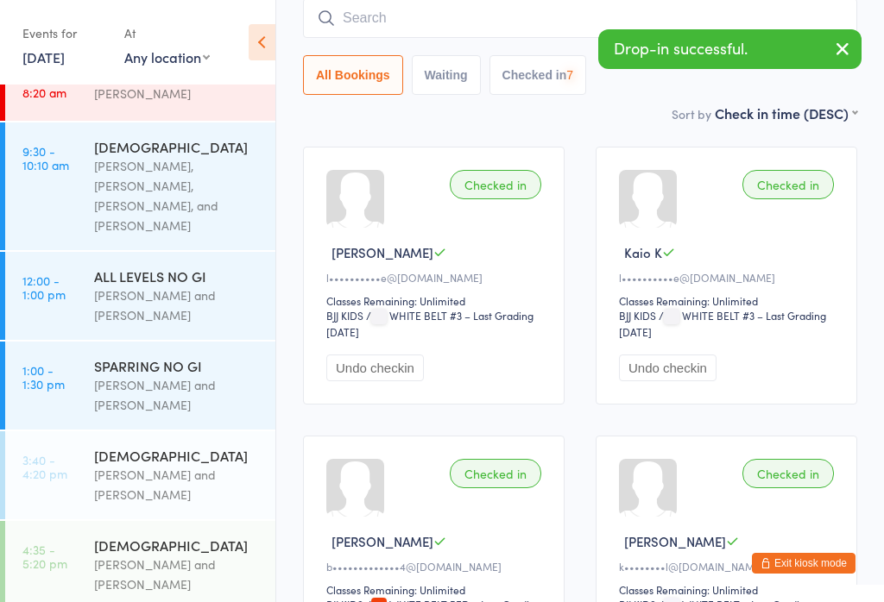
click at [482, 20] on input "search" at bounding box center [580, 18] width 554 height 40
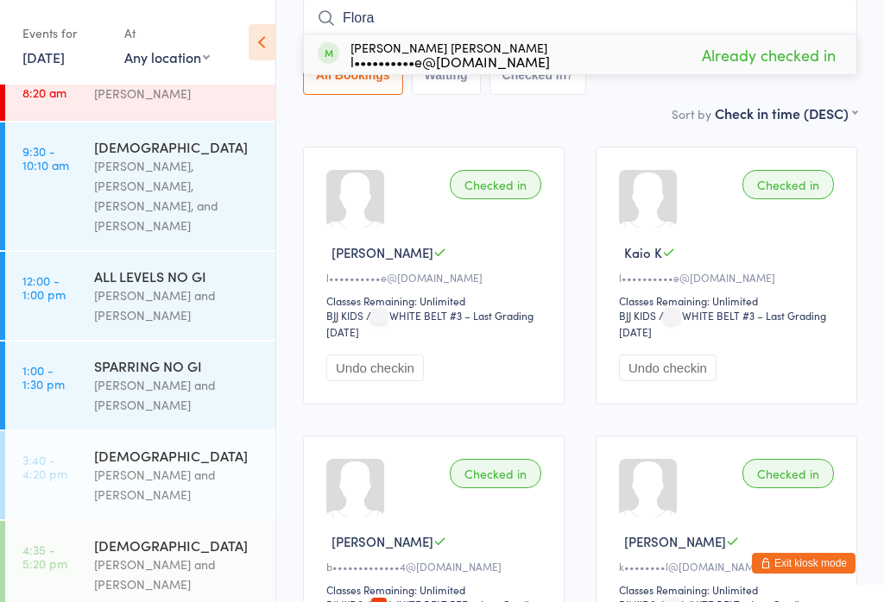
click at [521, 14] on input "Flora" at bounding box center [580, 18] width 554 height 40
type input "F"
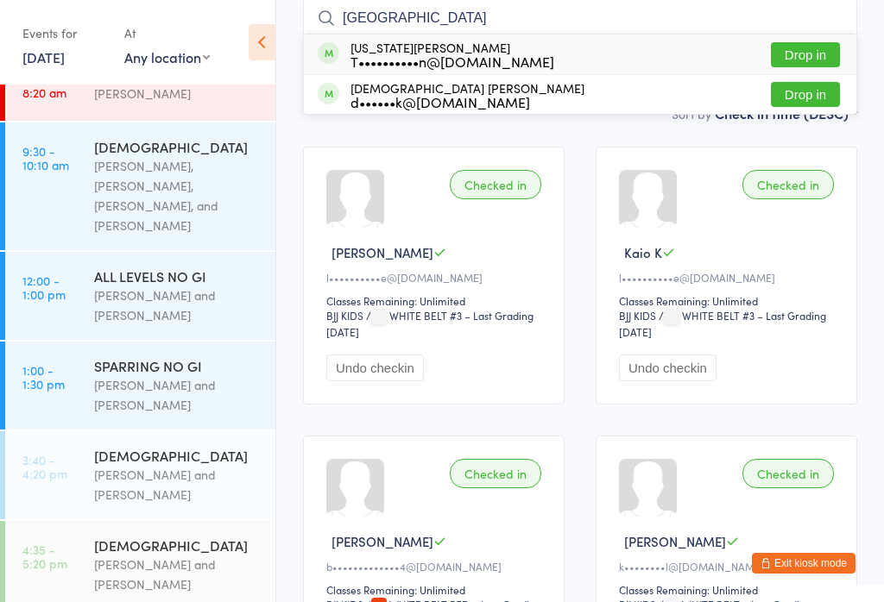
type input "India"
click at [517, 62] on div "Indiana Johnson T••••••••••n@gmail.com Drop in" at bounding box center [580, 55] width 552 height 40
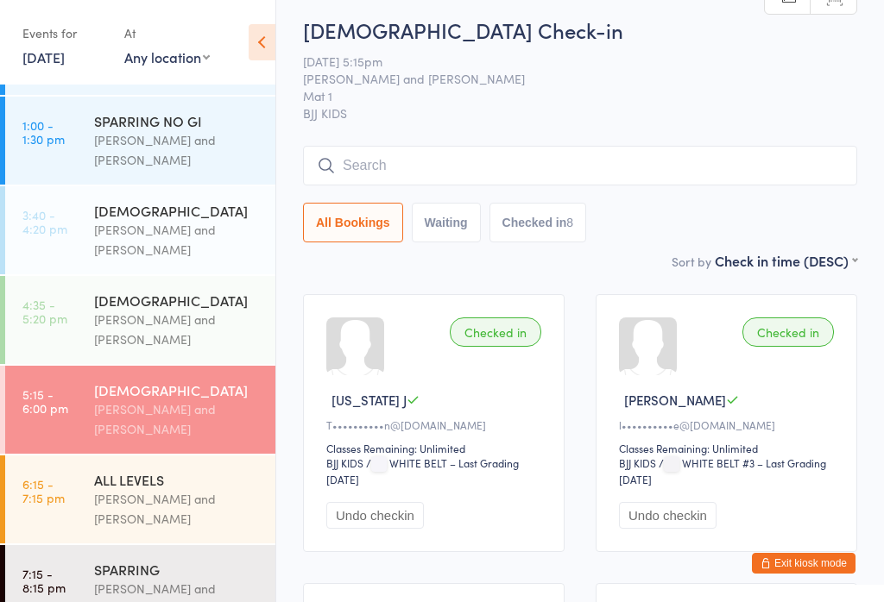
scroll to position [0, 0]
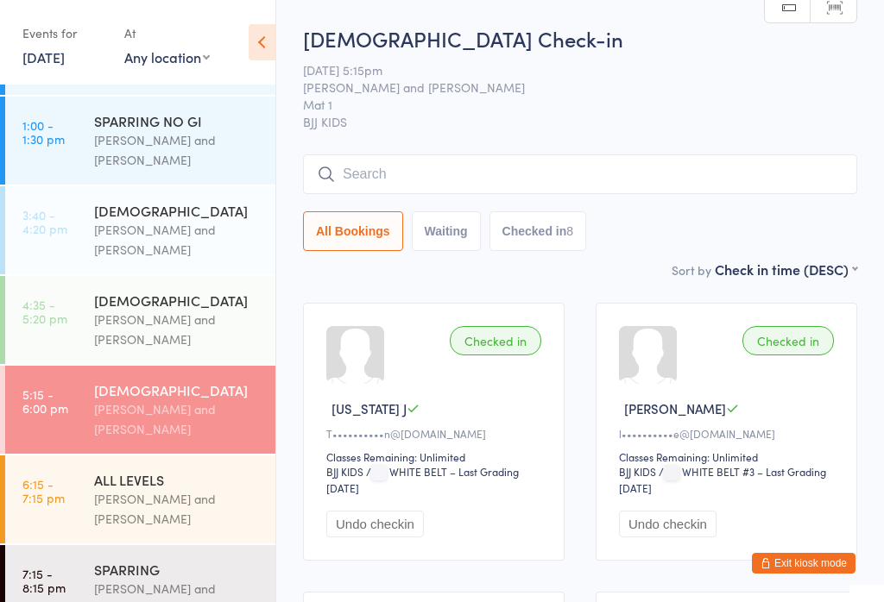
click at [37, 325] on link "4:35 - 5:20 pm 6 - 9 YO Otamar Barreto and Marcelo Gomide" at bounding box center [140, 320] width 270 height 88
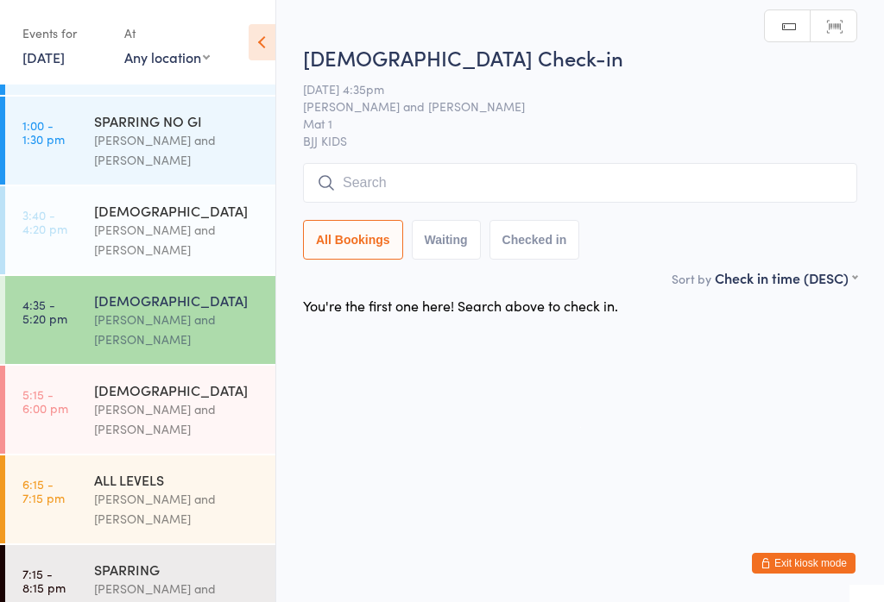
click at [60, 403] on time "5:15 - 6:00 pm" at bounding box center [45, 402] width 46 height 28
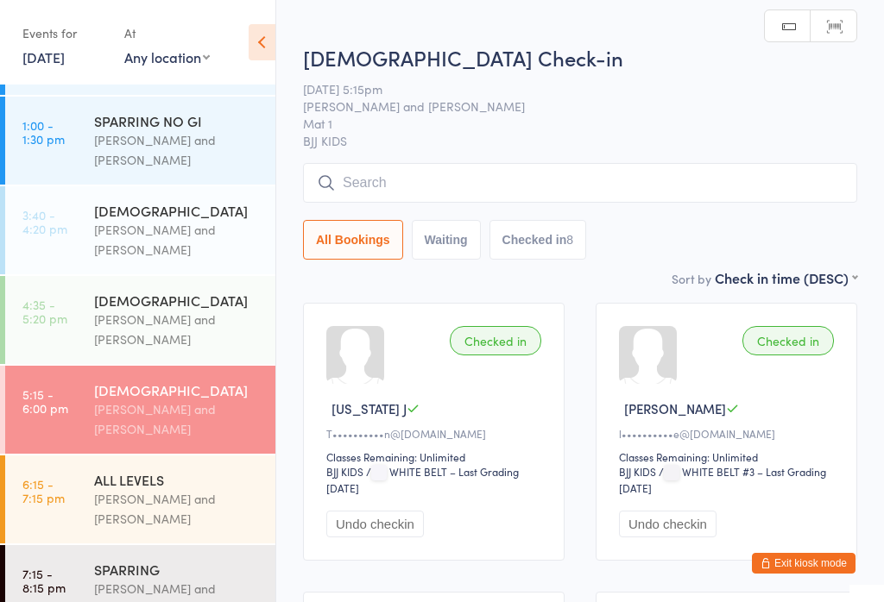
click at [63, 298] on time "4:35 - 5:20 pm" at bounding box center [44, 312] width 45 height 28
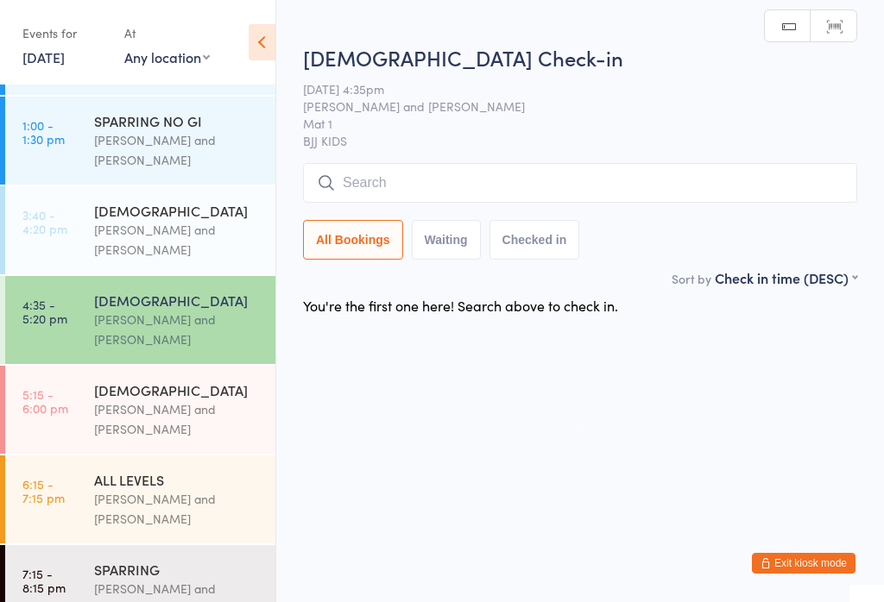
click at [96, 403] on div "Otamar Barreto and Marcelo Gomide" at bounding box center [177, 420] width 167 height 40
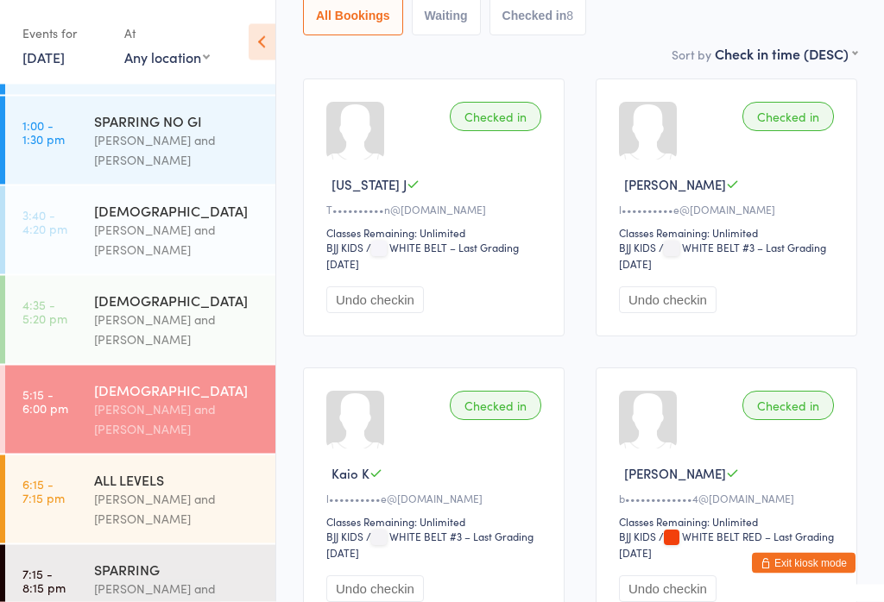
scroll to position [225, 0]
click at [113, 313] on div "Otamar Barreto and Marcelo Gomide" at bounding box center [177, 330] width 167 height 40
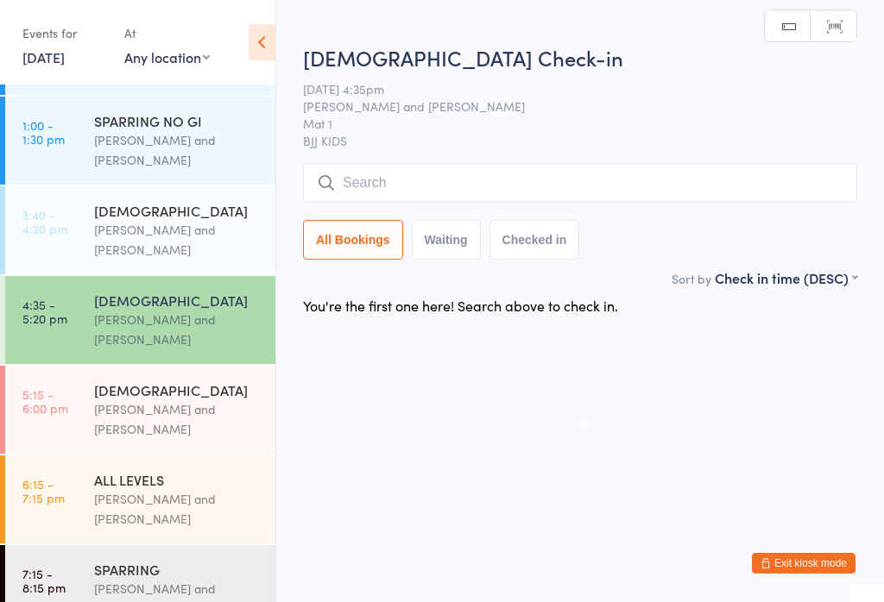
click at [98, 413] on div "Otamar Barreto and Marcelo Gomide" at bounding box center [177, 420] width 167 height 40
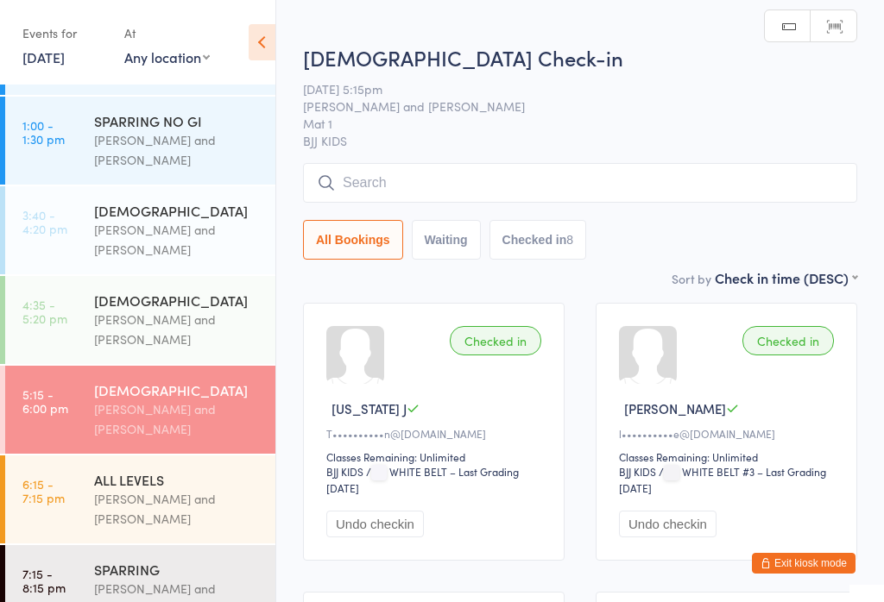
click at [59, 326] on link "4:35 - 5:20 pm 6 - 9 YO Otamar Barreto and Marcelo Gomide" at bounding box center [140, 320] width 270 height 88
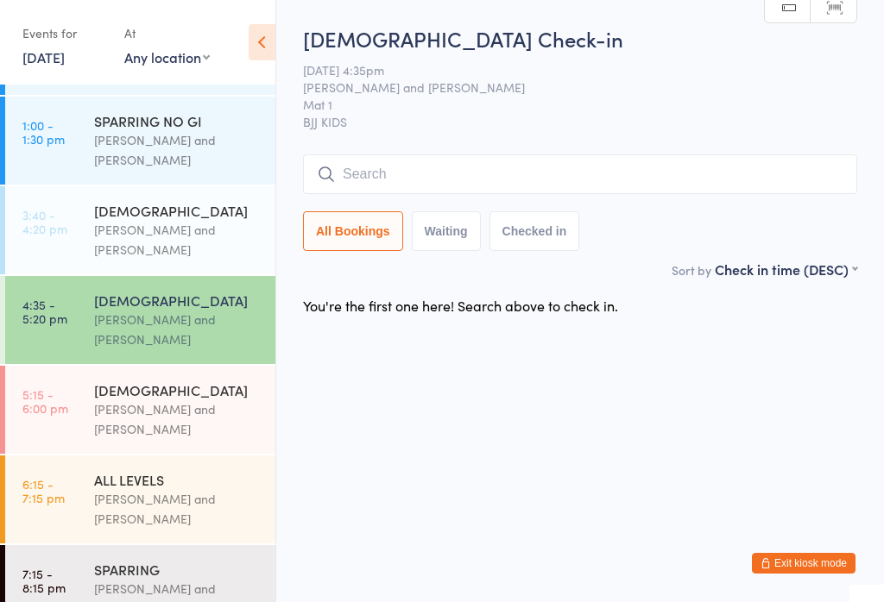
click at [429, 238] on button "Waiting" at bounding box center [446, 231] width 69 height 40
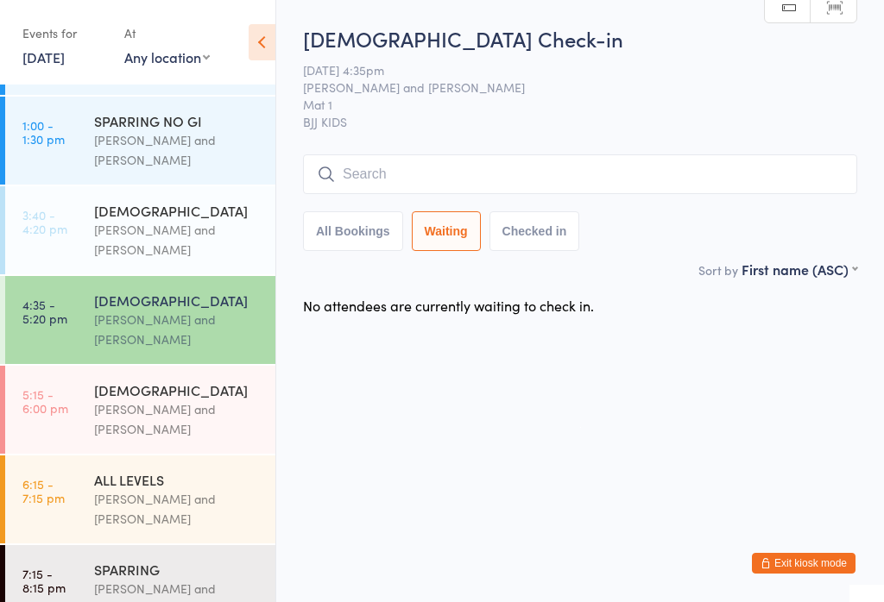
click at [370, 239] on button "All Bookings" at bounding box center [353, 231] width 100 height 40
select select "5"
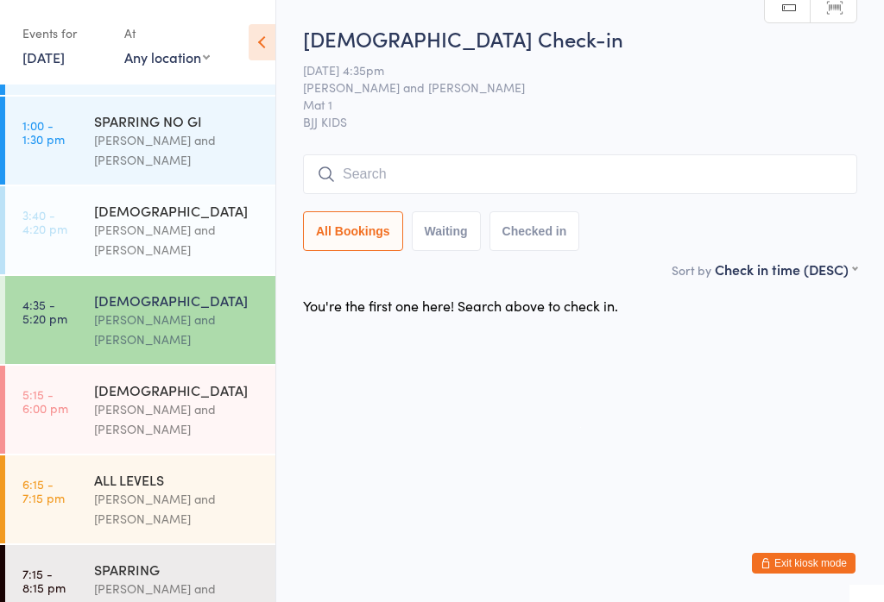
click at [537, 173] on input "search" at bounding box center [580, 174] width 554 height 40
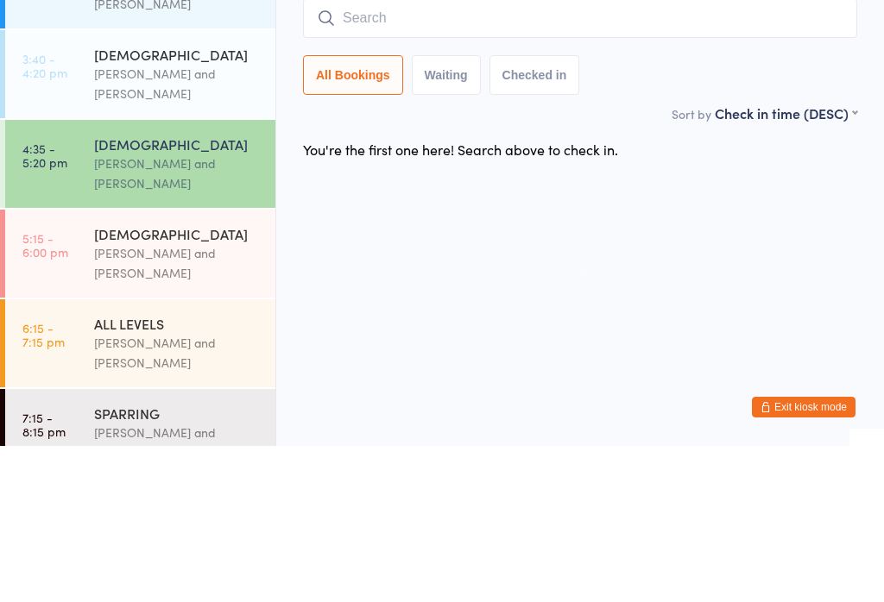
click at [722, 199] on html "You have now entered Kiosk Mode. Members will be able to check themselves in us…" at bounding box center [442, 301] width 884 height 602
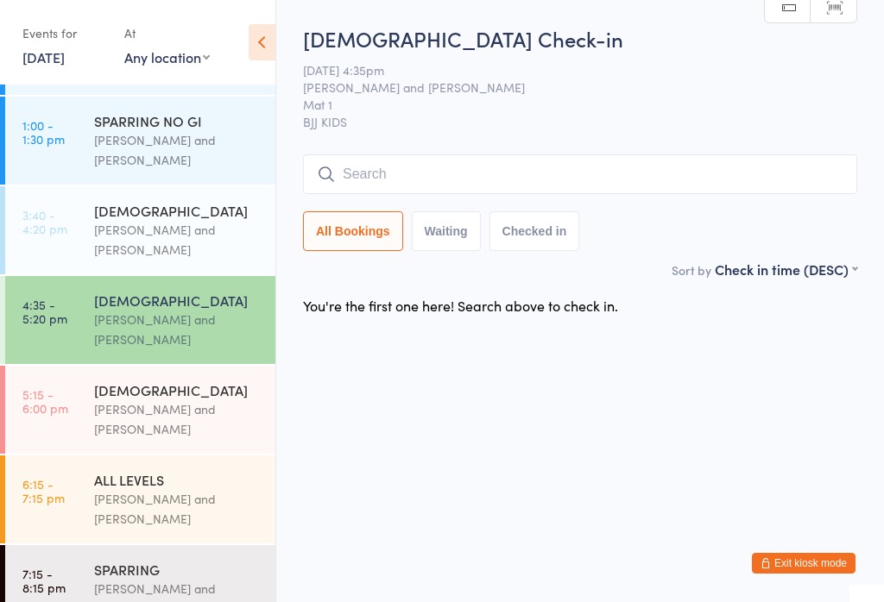
click at [688, 187] on input "search" at bounding box center [580, 174] width 554 height 40
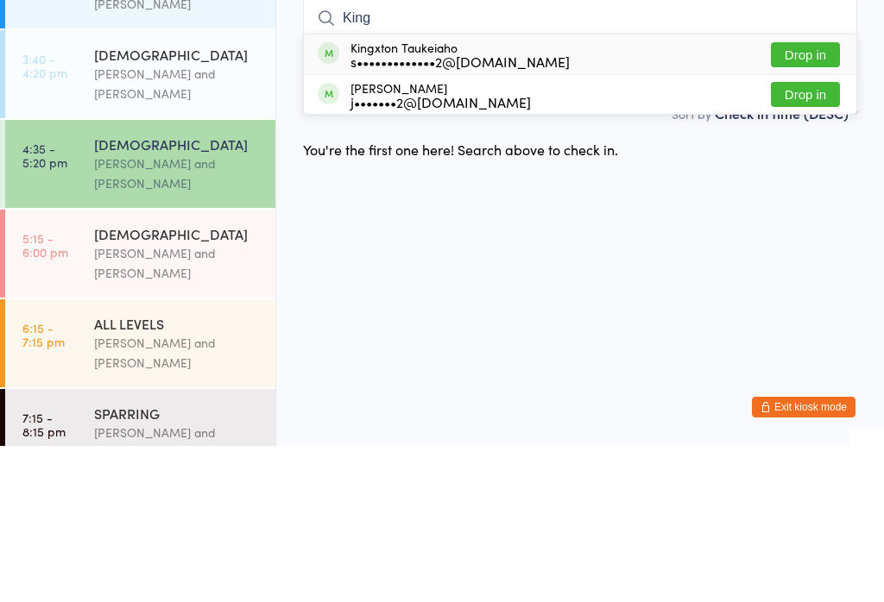
type input "King"
click at [633, 191] on div "Kingxton Taukeiaho s•••••••••••••2@gmail.com Drop in" at bounding box center [580, 211] width 552 height 40
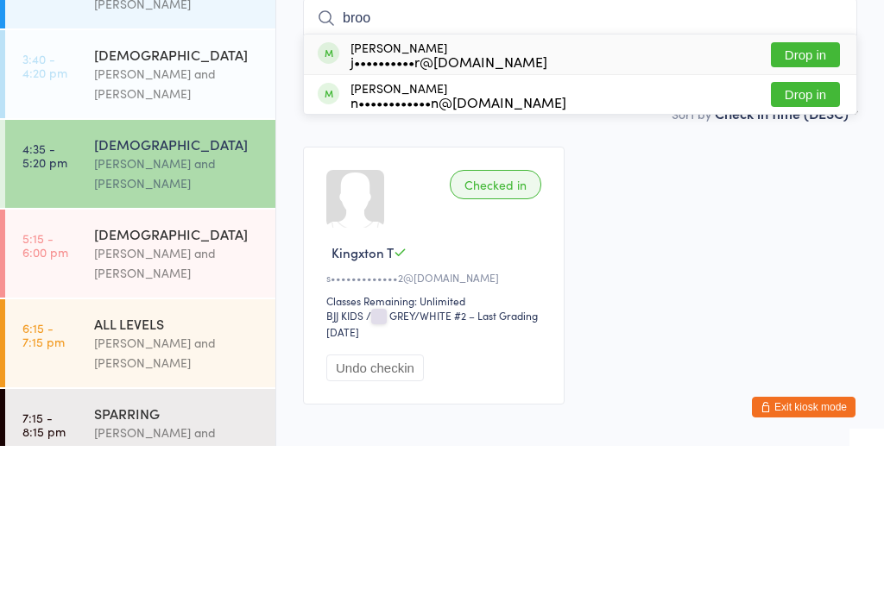
type input "broo"
click at [807, 198] on button "Drop in" at bounding box center [805, 210] width 69 height 25
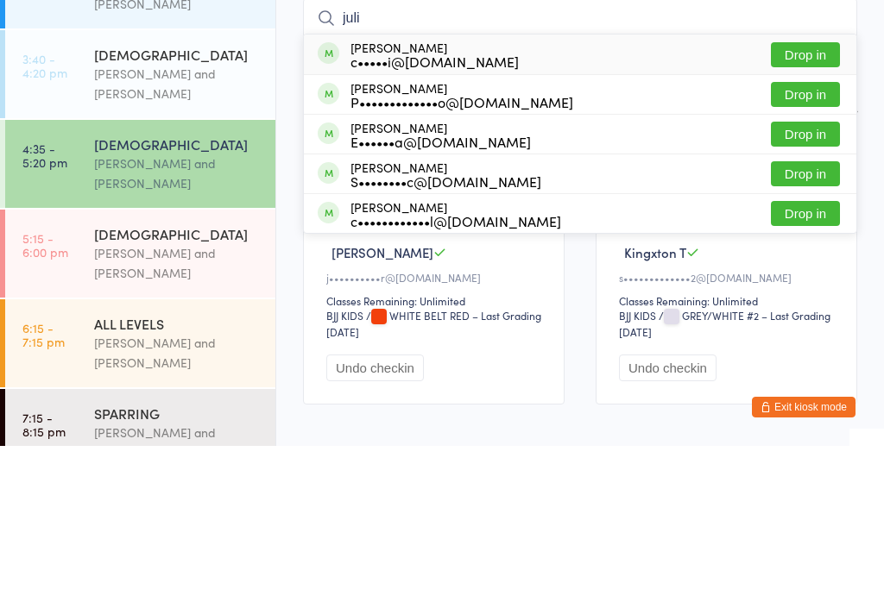
type input "juli"
click at [815, 318] on button "Drop in" at bounding box center [805, 330] width 69 height 25
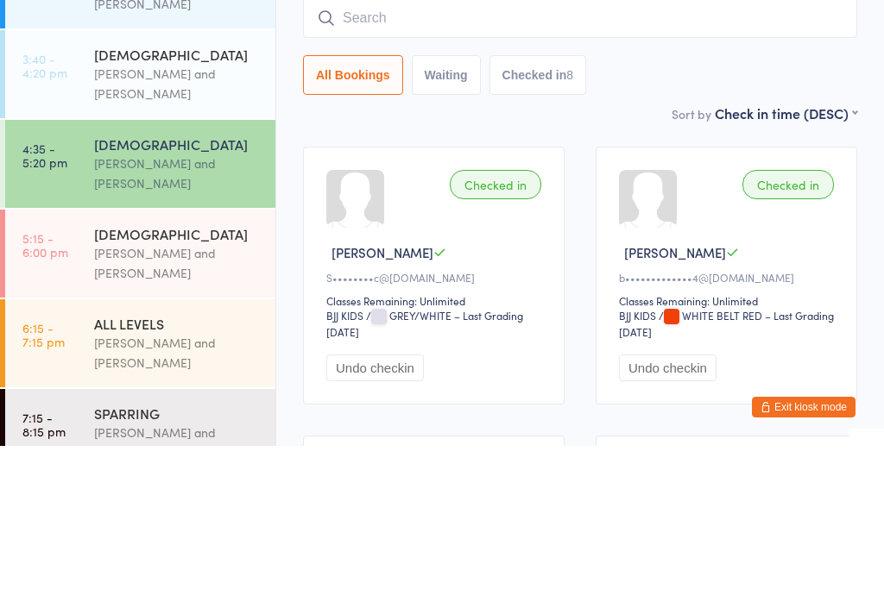
click at [503, 154] on input "search" at bounding box center [580, 174] width 554 height 40
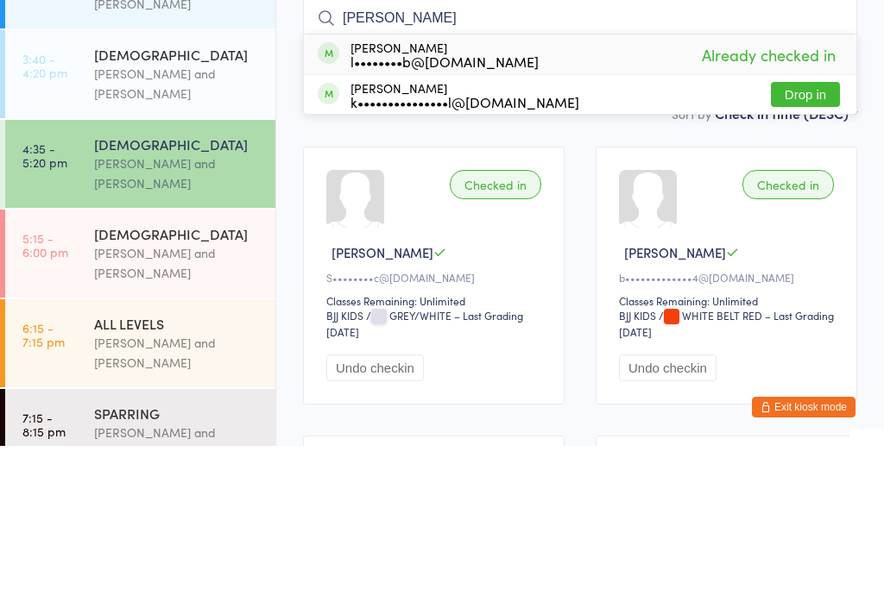
type input "Ellie"
click at [621, 191] on div "Ellie Ballard l••••••••b@gmail.com Already checked in" at bounding box center [580, 211] width 552 height 40
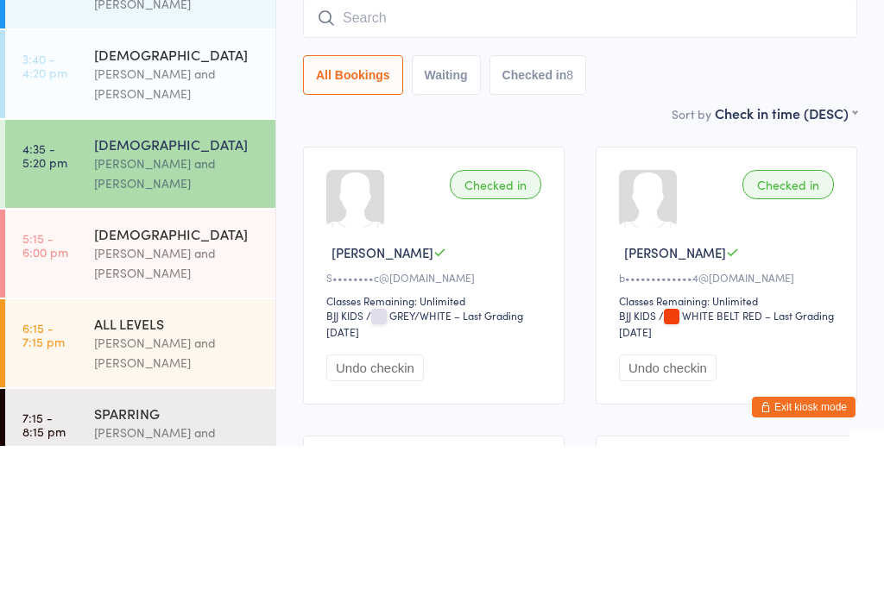
click at [191, 366] on div "10 - 15 YO Otamar Barreto and Marcelo Gomide" at bounding box center [184, 410] width 181 height 88
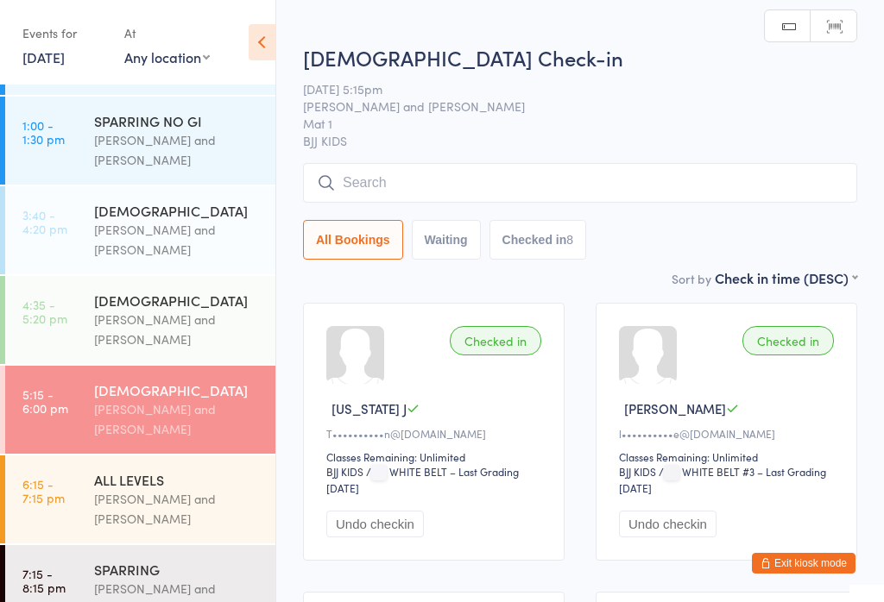
click at [511, 180] on input "search" at bounding box center [580, 183] width 554 height 40
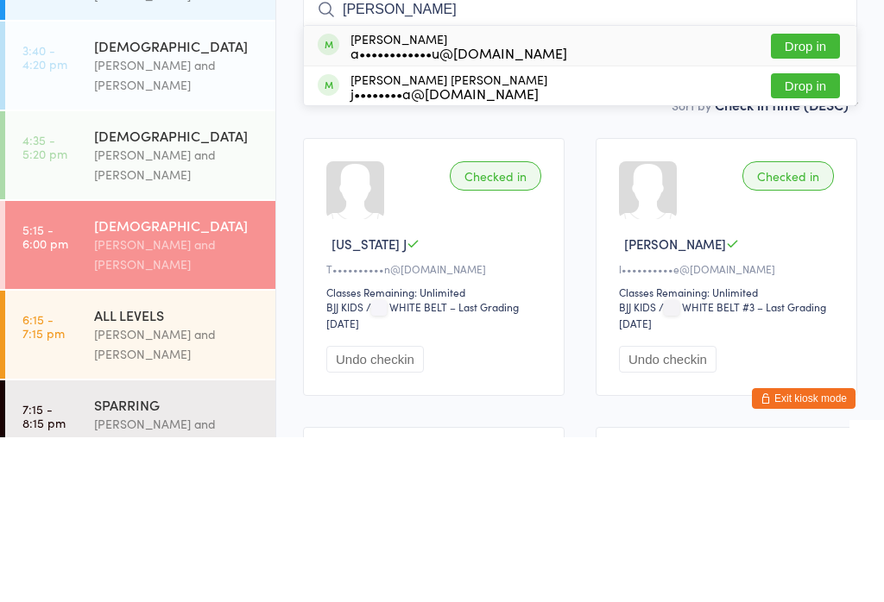
type input "Pedro"
click at [818, 198] on button "Drop in" at bounding box center [805, 210] width 69 height 25
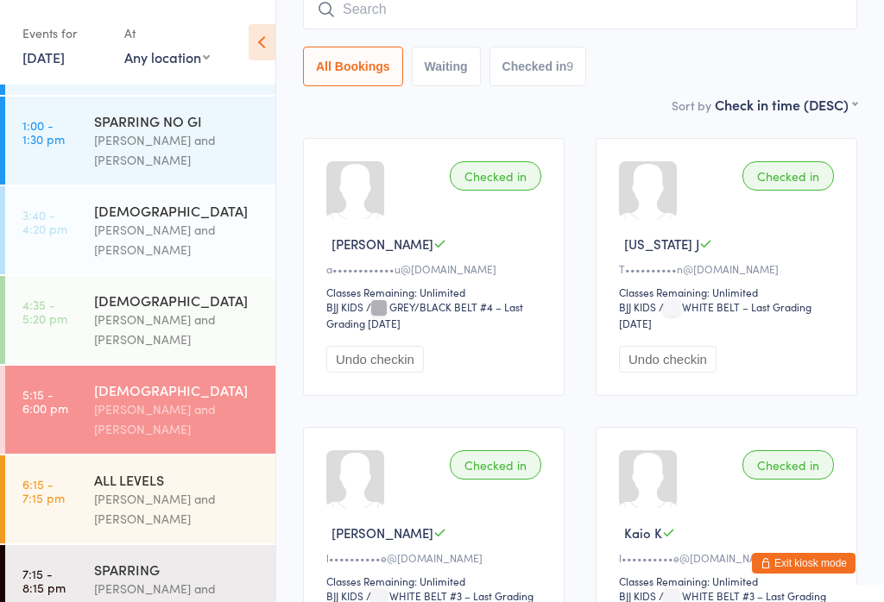
click at [398, 12] on input "search" at bounding box center [580, 10] width 554 height 40
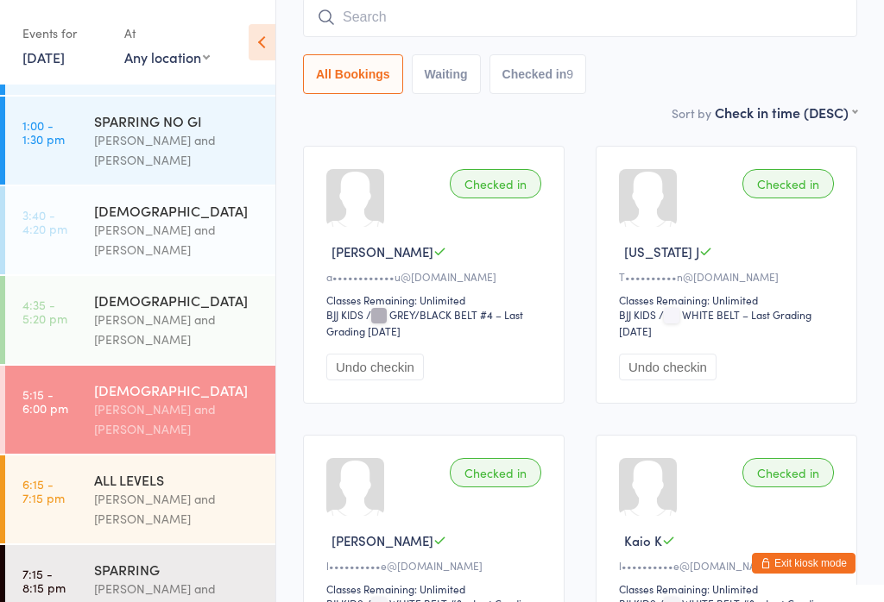
scroll to position [156, 0]
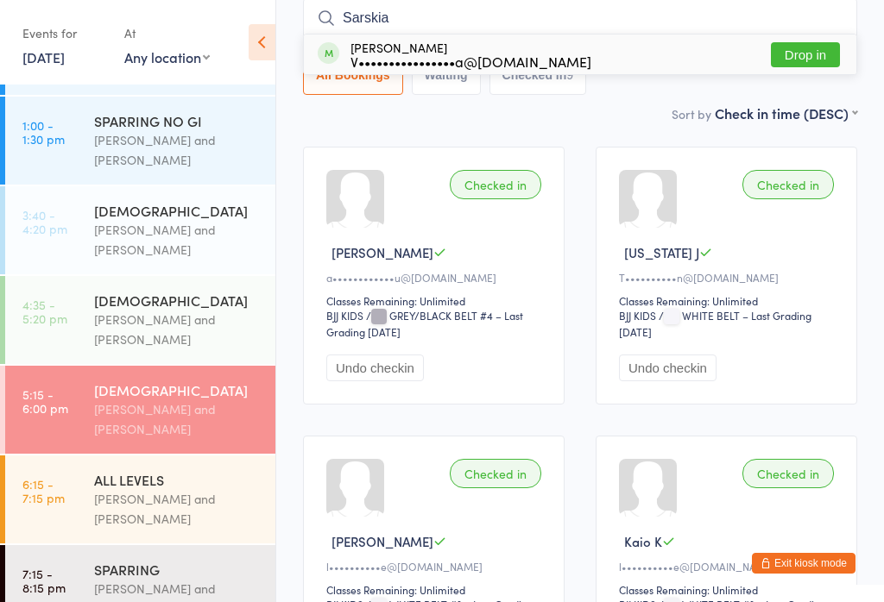
type input "Sarskia"
click at [816, 43] on button "Drop in" at bounding box center [805, 54] width 69 height 25
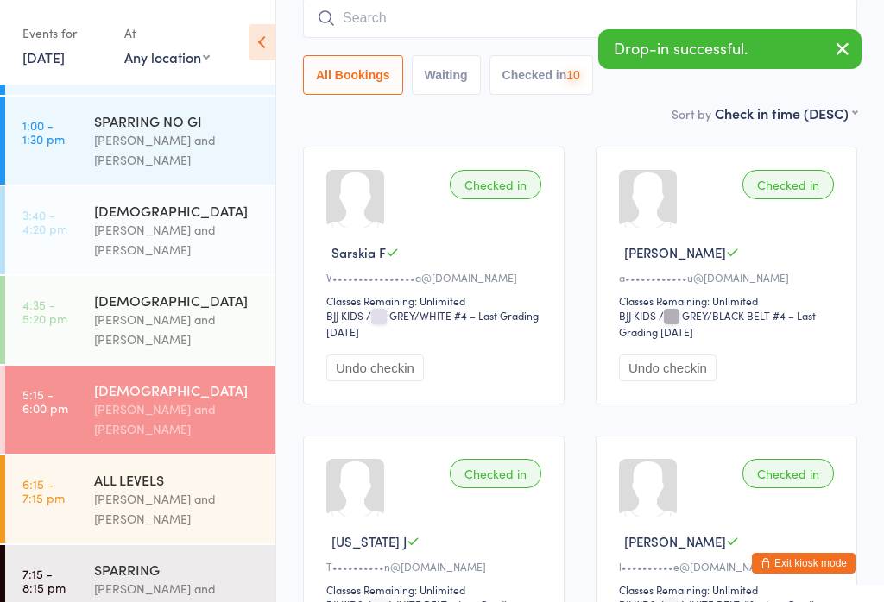
click at [434, 19] on input "search" at bounding box center [580, 18] width 554 height 40
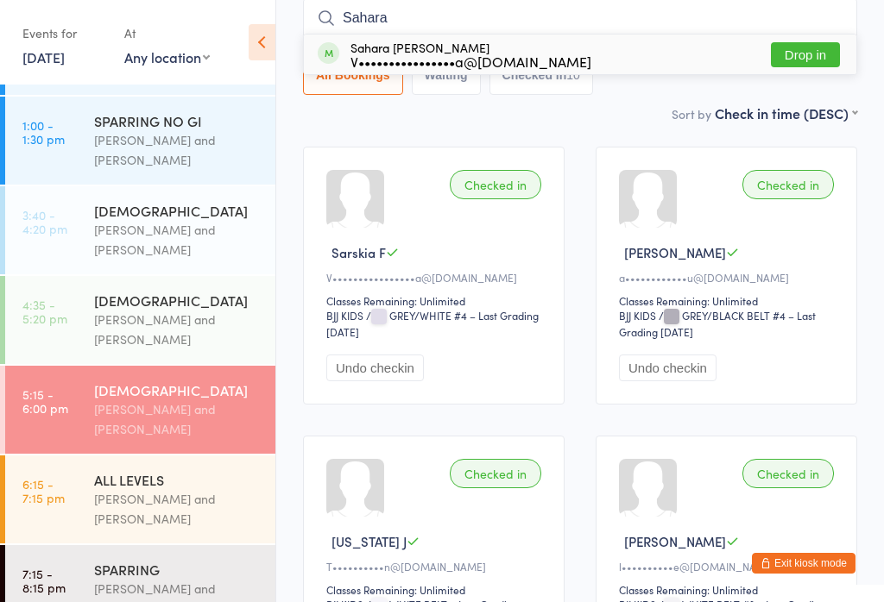
type input "Sahara"
click at [810, 54] on button "Drop in" at bounding box center [805, 54] width 69 height 25
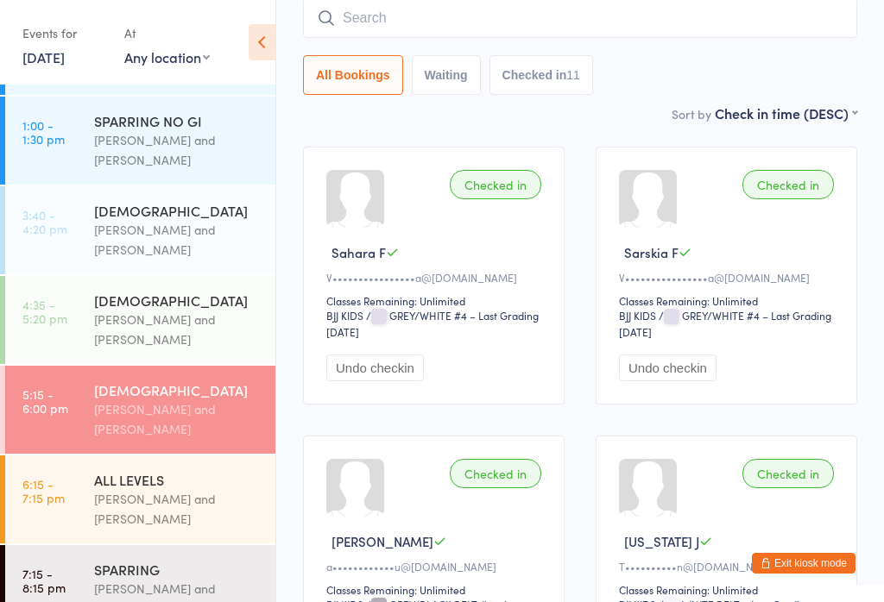
click at [413, 31] on input "search" at bounding box center [580, 18] width 554 height 40
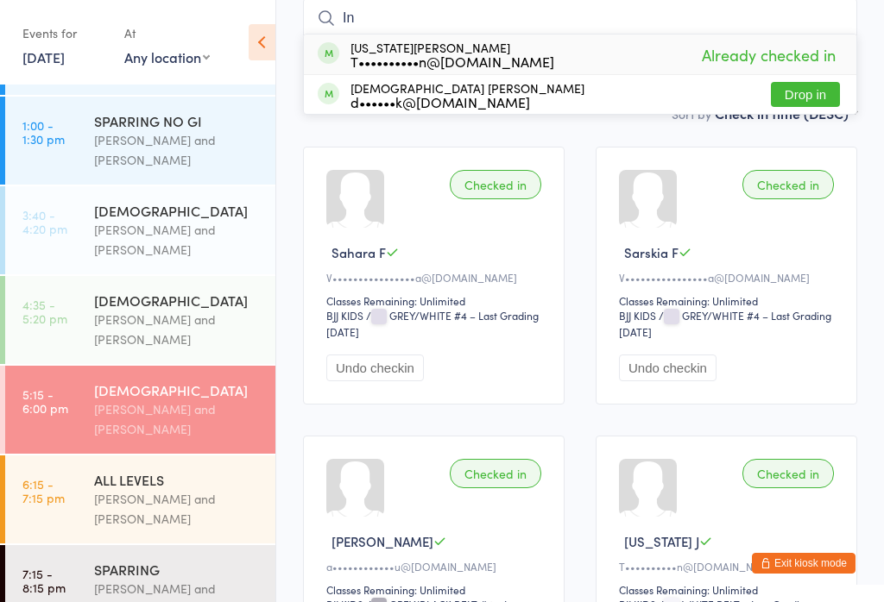
type input "I"
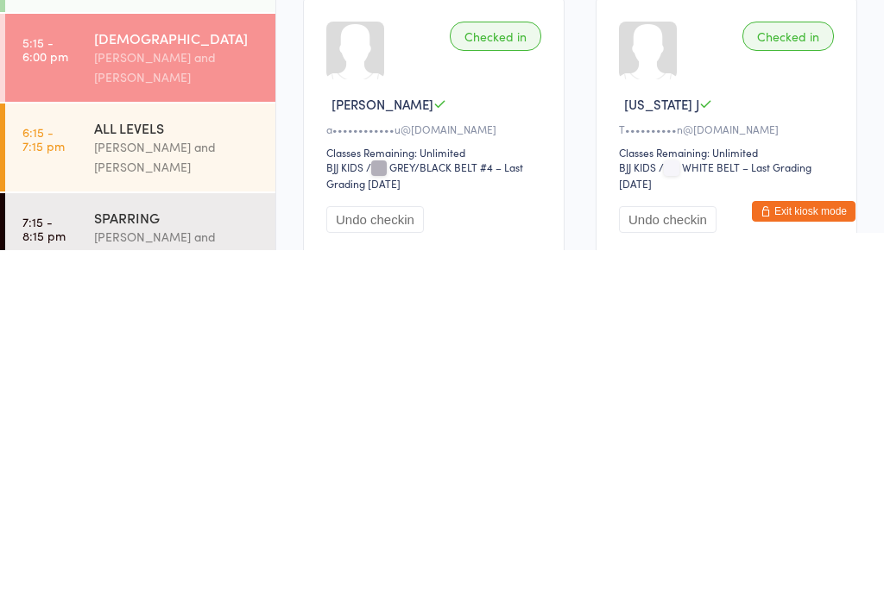
scroll to position [38, 0]
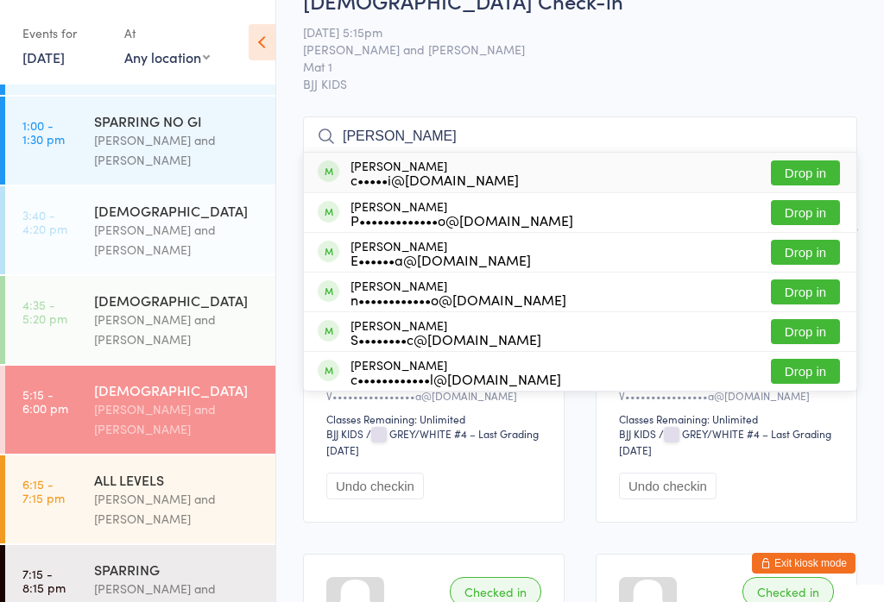
type input "Julio"
click at [482, 173] on div "c•••••i@hotmail.com" at bounding box center [434, 180] width 168 height 14
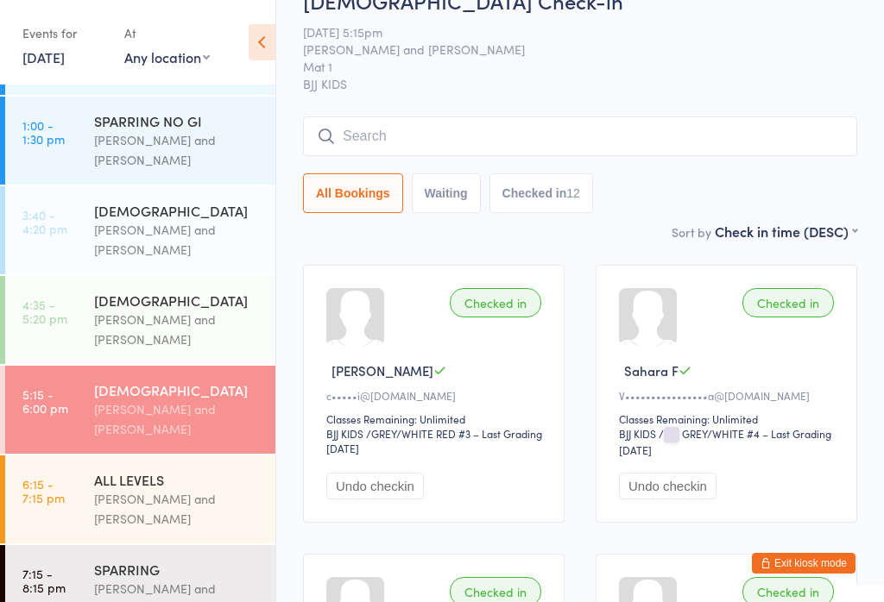
click at [579, 148] on input "search" at bounding box center [580, 137] width 554 height 40
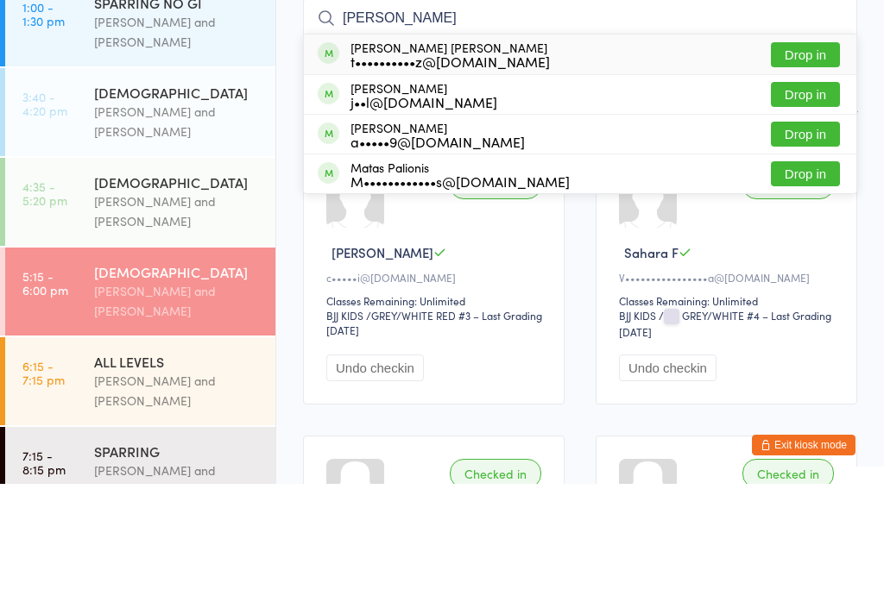
click at [447, 117] on input "Matheus" at bounding box center [580, 137] width 554 height 40
type input "Matheus"
click at [442, 173] on div "t••••••••••z@hotmail.com" at bounding box center [449, 180] width 199 height 14
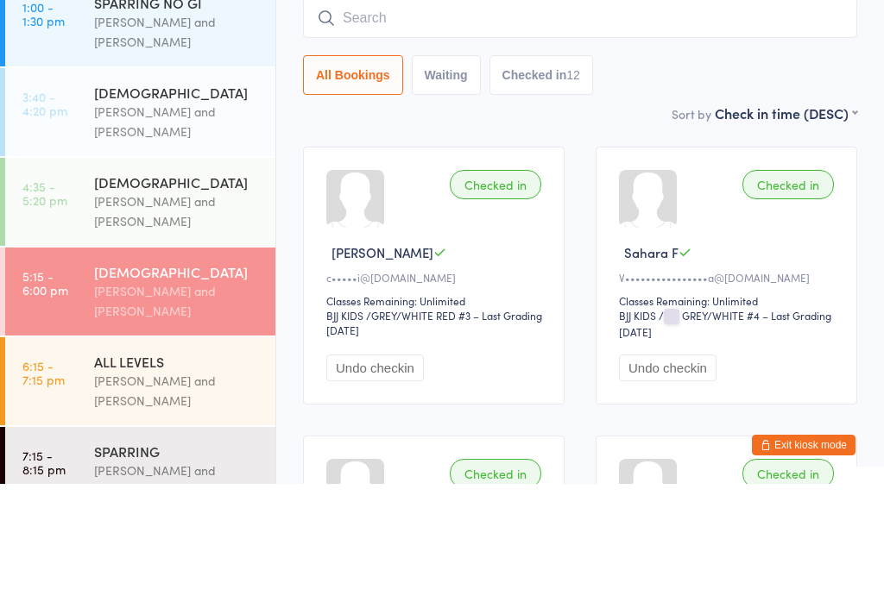
scroll to position [156, 0]
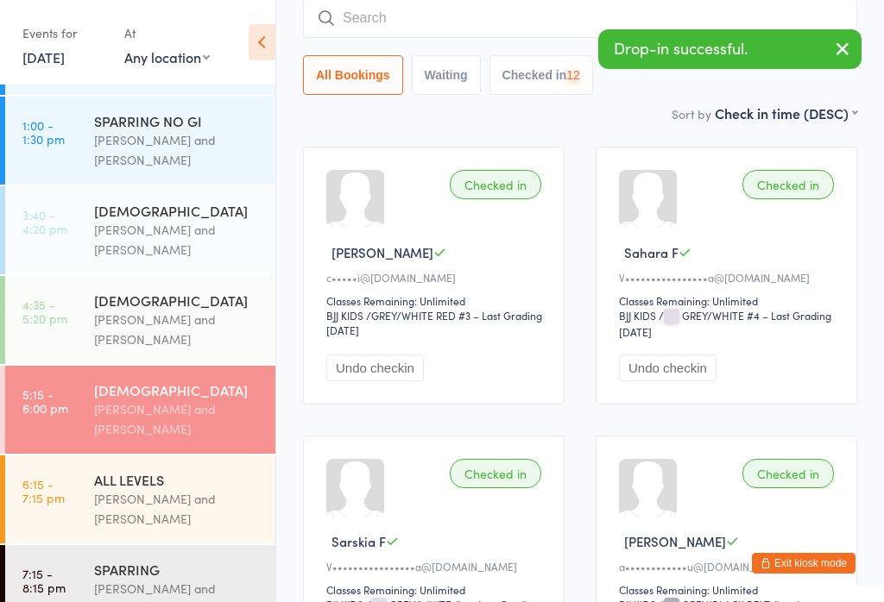
click at [470, 17] on input "search" at bounding box center [580, 18] width 554 height 40
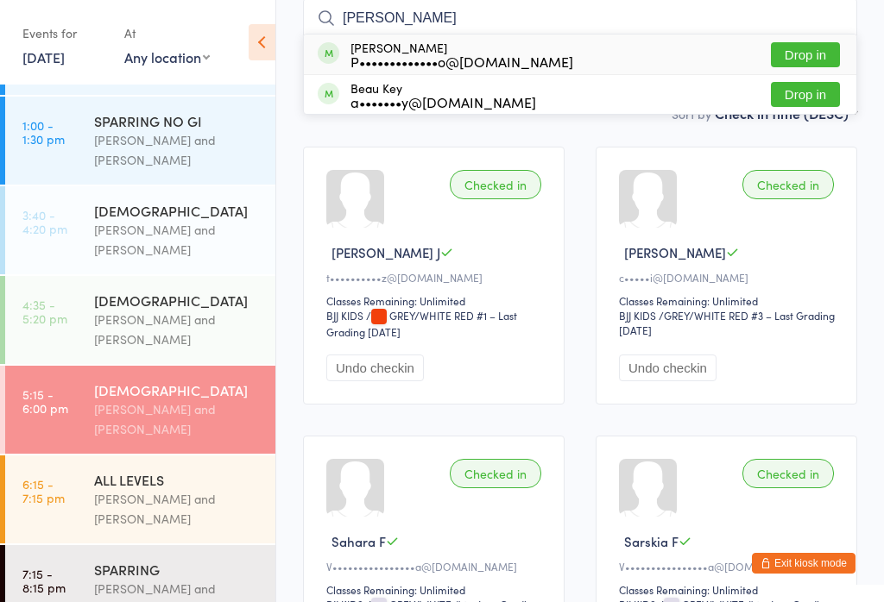
type input "Beatriz"
click at [411, 51] on div "Beatriz Juliao P•••••••••••••o@hotmail.com" at bounding box center [461, 55] width 223 height 28
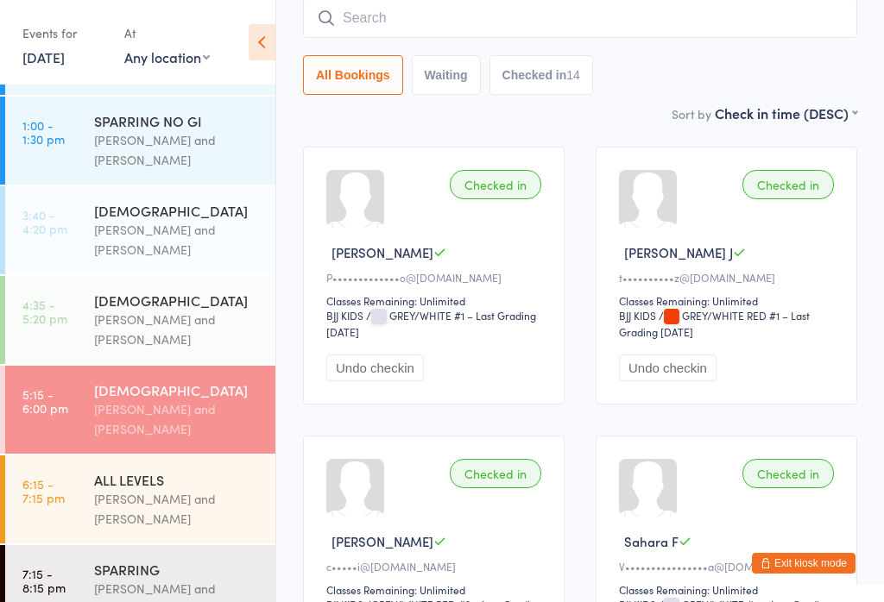
click at [550, 51] on div "All Bookings Waiting Checked in 14" at bounding box center [580, 46] width 554 height 97
click at [501, 23] on input "search" at bounding box center [580, 18] width 554 height 40
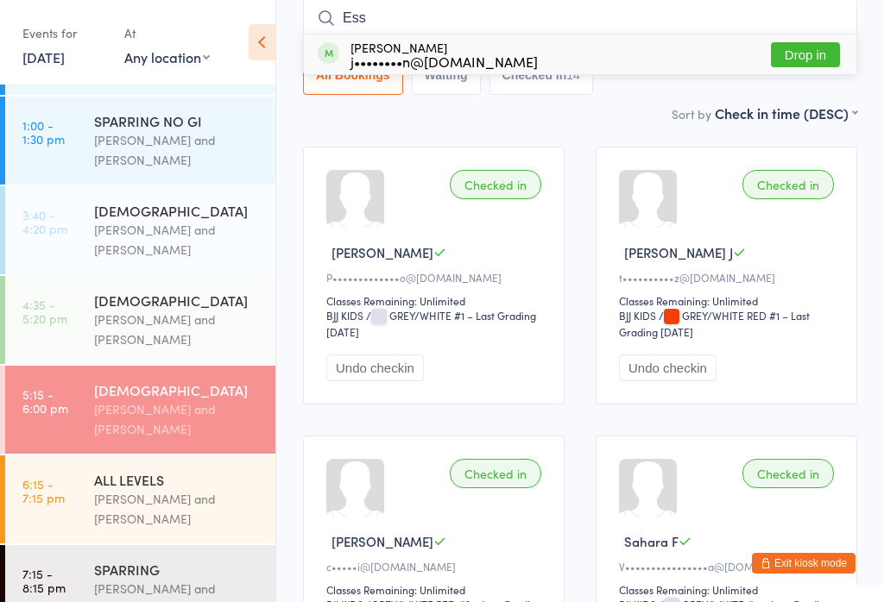
type input "Ess"
click at [468, 46] on div "Zak Esson j••••••••n@mac.com" at bounding box center [443, 55] width 187 height 28
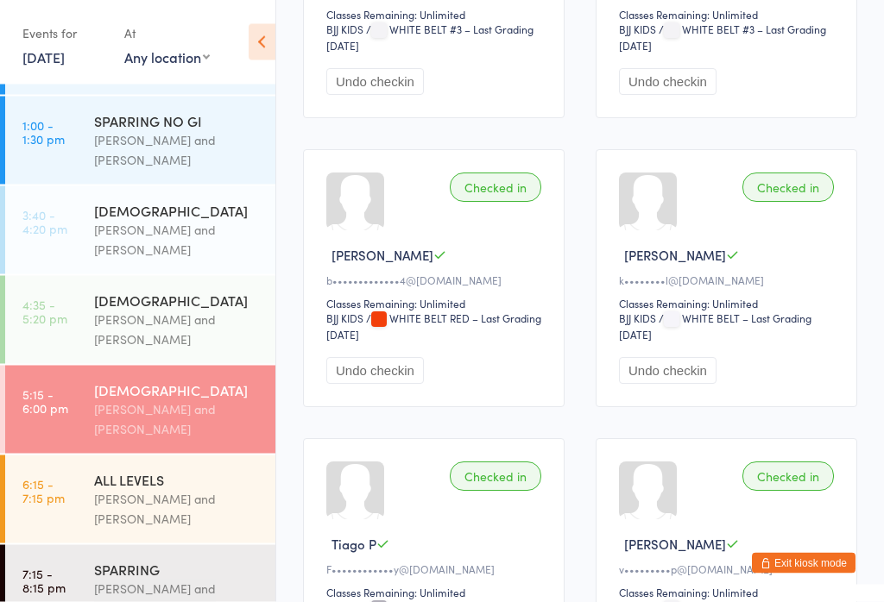
scroll to position [1600, 0]
click at [174, 331] on div "Otamar Barreto and Marcelo Gomide" at bounding box center [177, 330] width 167 height 40
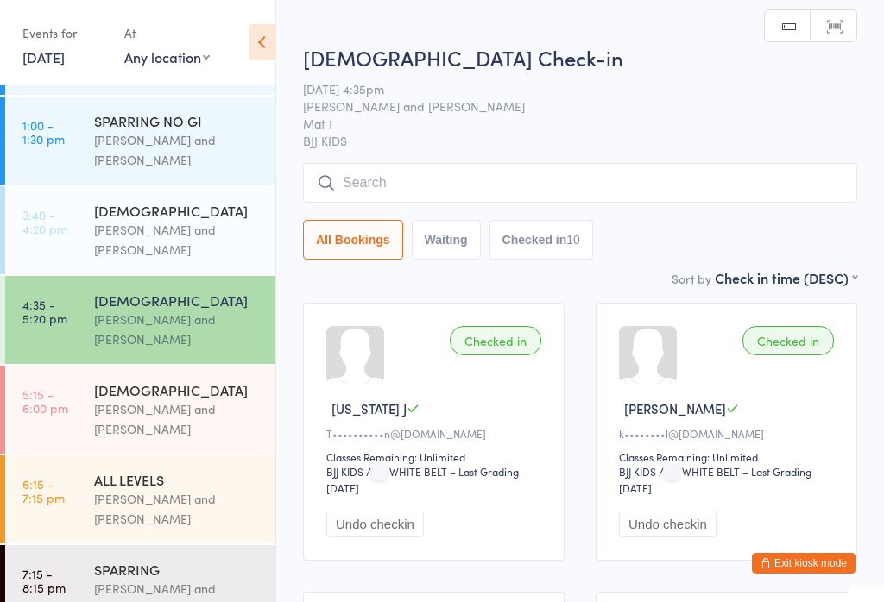
click at [174, 413] on div "Otamar Barreto and Marcelo Gomide" at bounding box center [177, 420] width 167 height 40
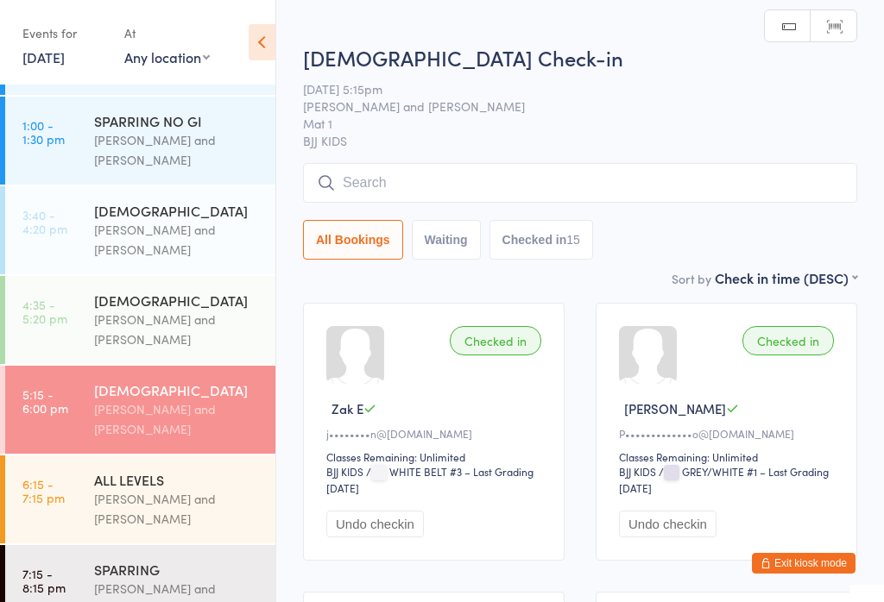
click at [162, 310] on div "Otamar Barreto and Marcelo Gomide" at bounding box center [177, 330] width 167 height 40
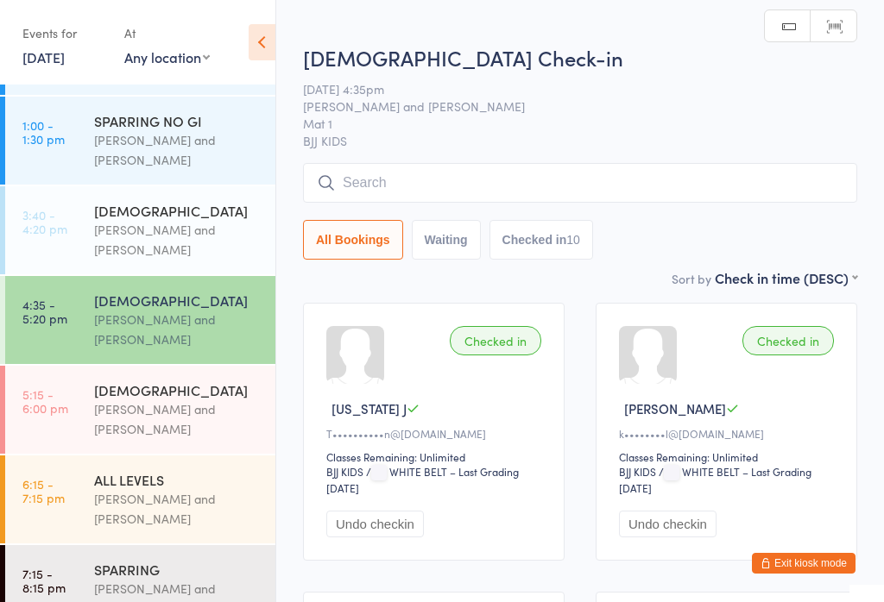
click at [229, 381] on div "[DEMOGRAPHIC_DATA]" at bounding box center [177, 390] width 167 height 19
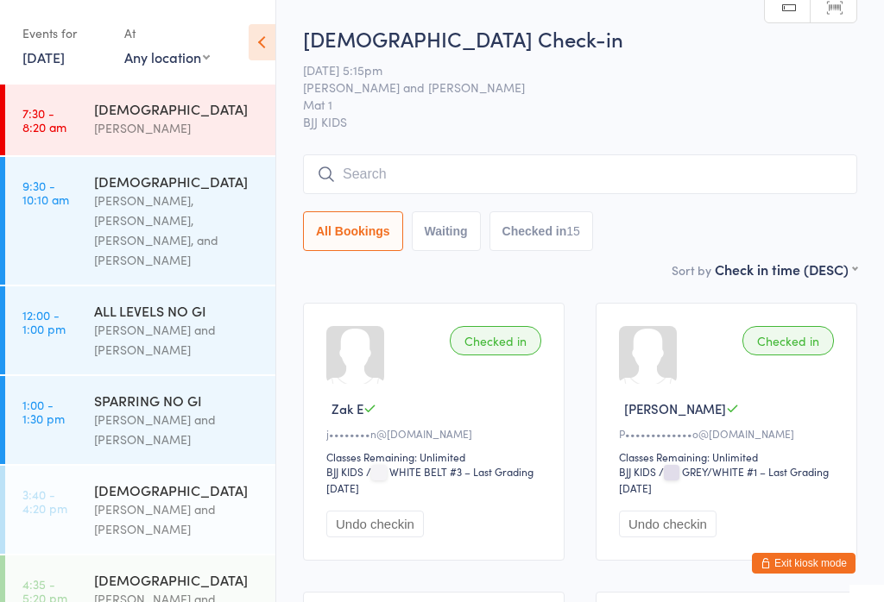
click at [369, 167] on input "search" at bounding box center [580, 174] width 554 height 40
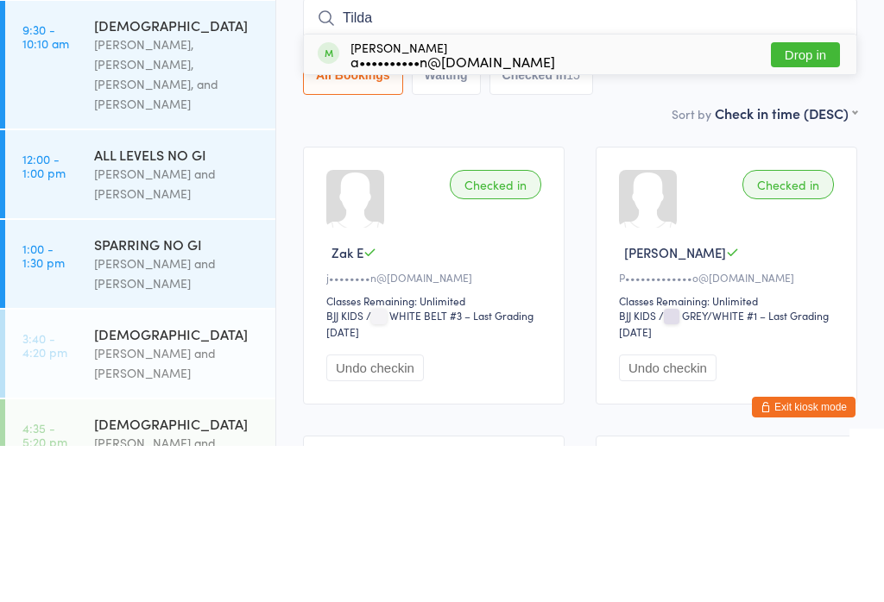
type input "Tilda"
click at [804, 198] on button "Drop in" at bounding box center [805, 210] width 69 height 25
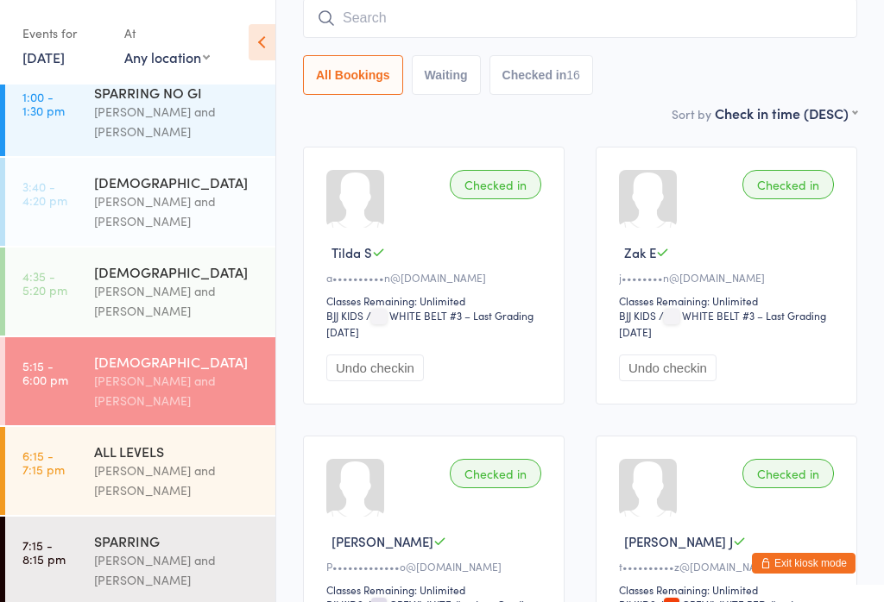
scroll to position [306, 0]
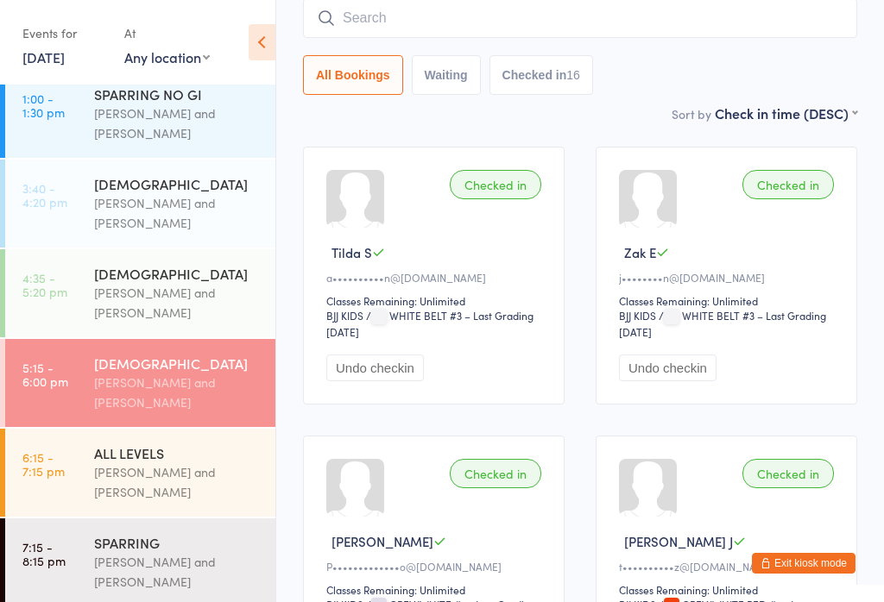
click at [139, 475] on div "Otamar Barreto and Marcelo Gomide" at bounding box center [177, 483] width 167 height 40
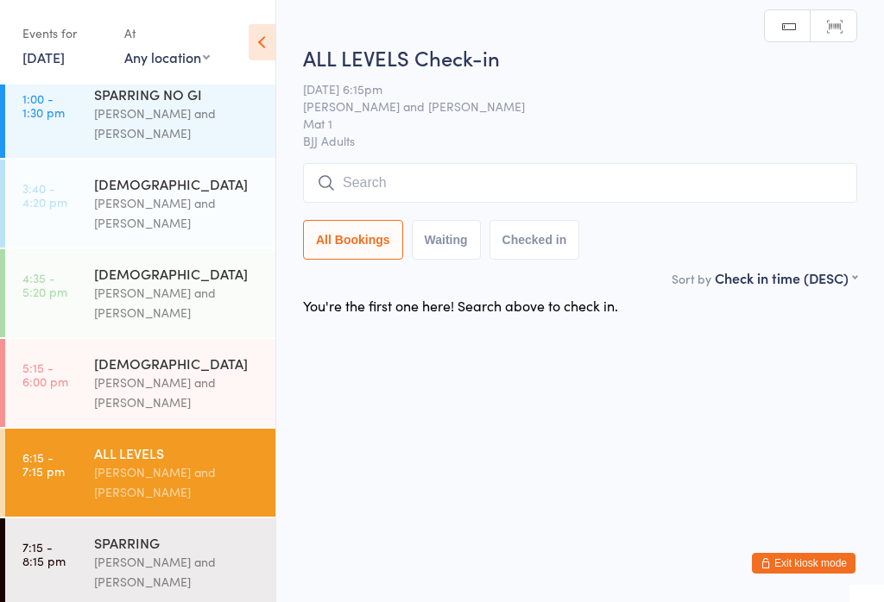
click at [492, 180] on input "search" at bounding box center [580, 183] width 554 height 40
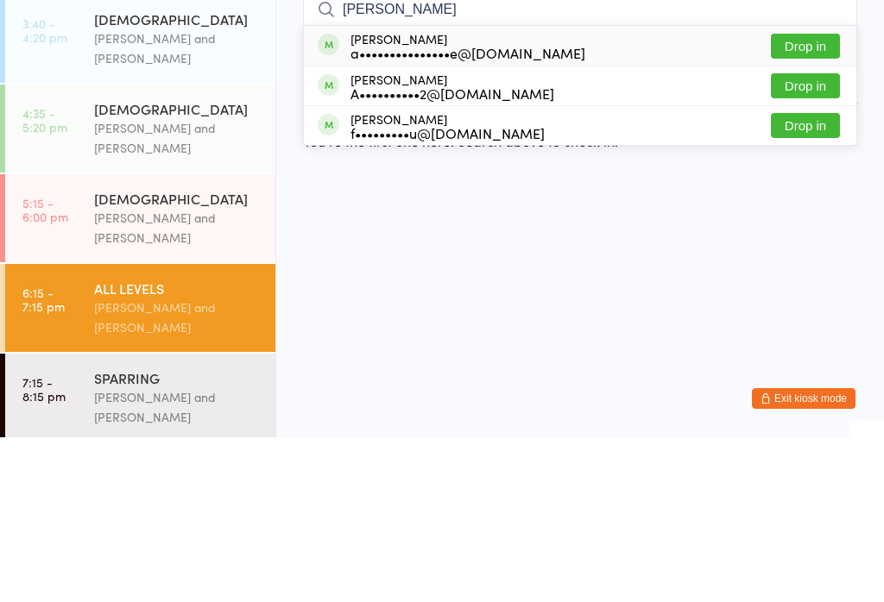
type input "Andress"
click at [817, 198] on button "Drop in" at bounding box center [805, 210] width 69 height 25
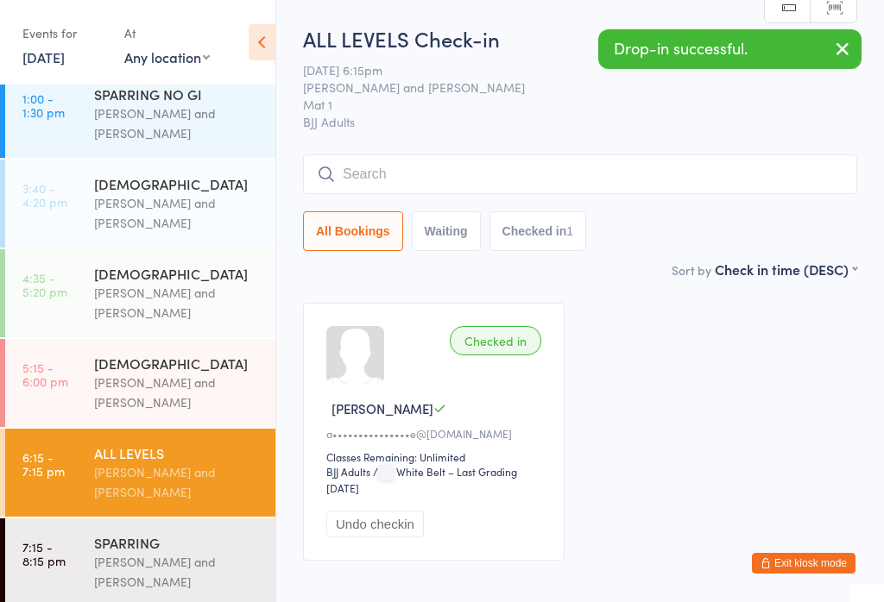
click at [515, 335] on div "Checked in" at bounding box center [495, 340] width 91 height 29
click at [506, 350] on div "Checked in" at bounding box center [495, 340] width 91 height 29
